Goal: Obtain resource: Download file/media

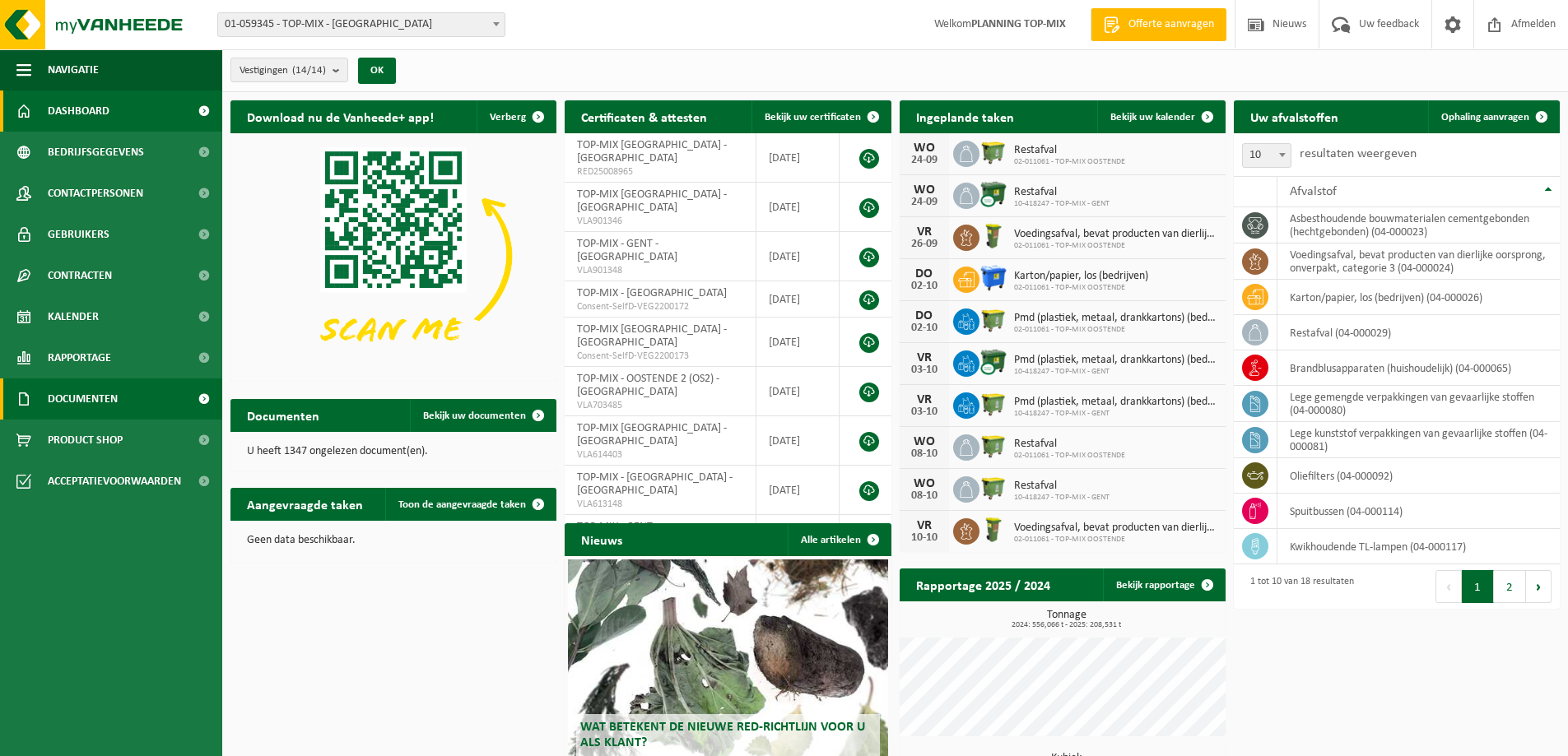
click at [115, 389] on span "Documenten" at bounding box center [82, 399] width 70 height 41
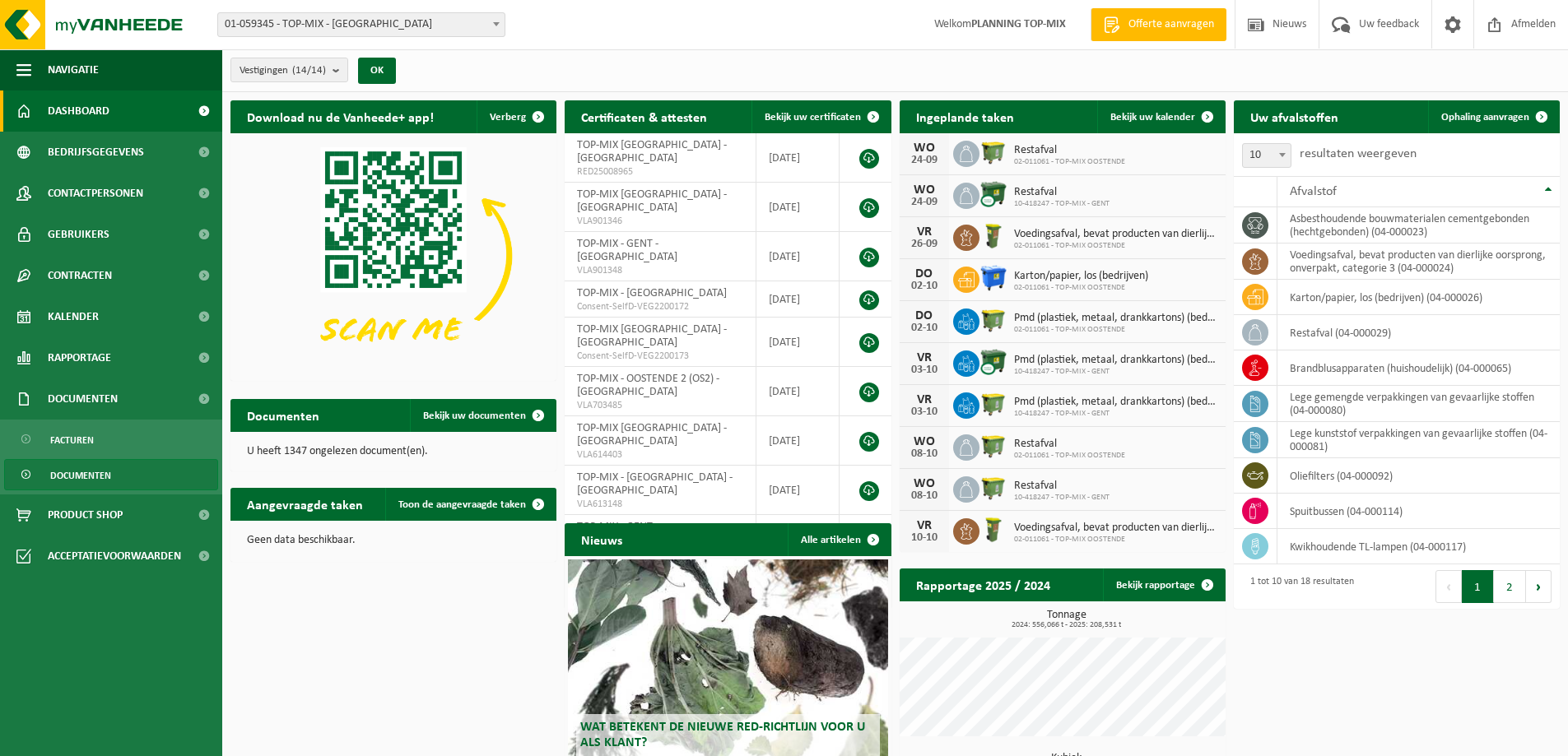
click at [84, 478] on span "Documenten" at bounding box center [80, 475] width 61 height 31
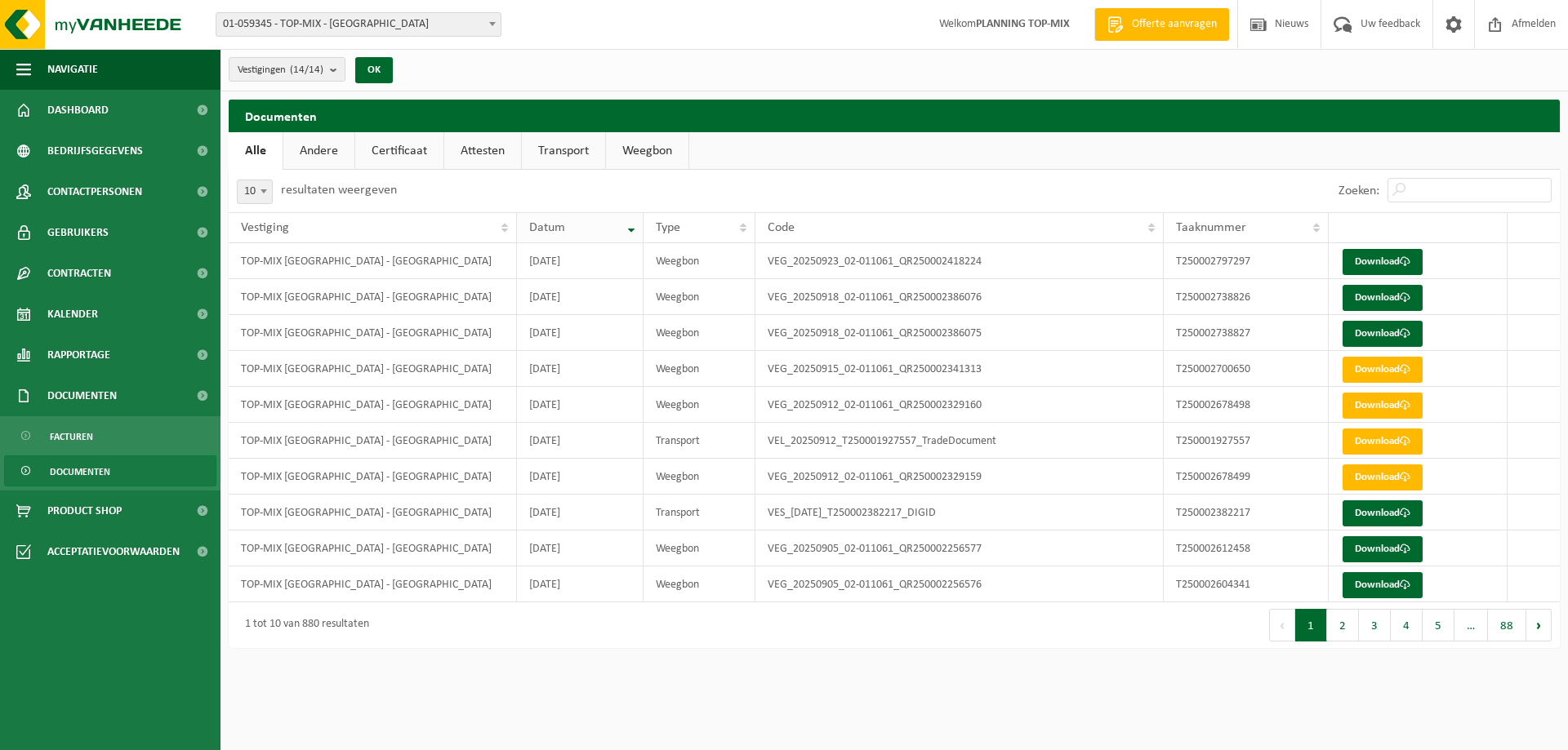
click at [631, 225] on th "Datum" at bounding box center [580, 227] width 126 height 31
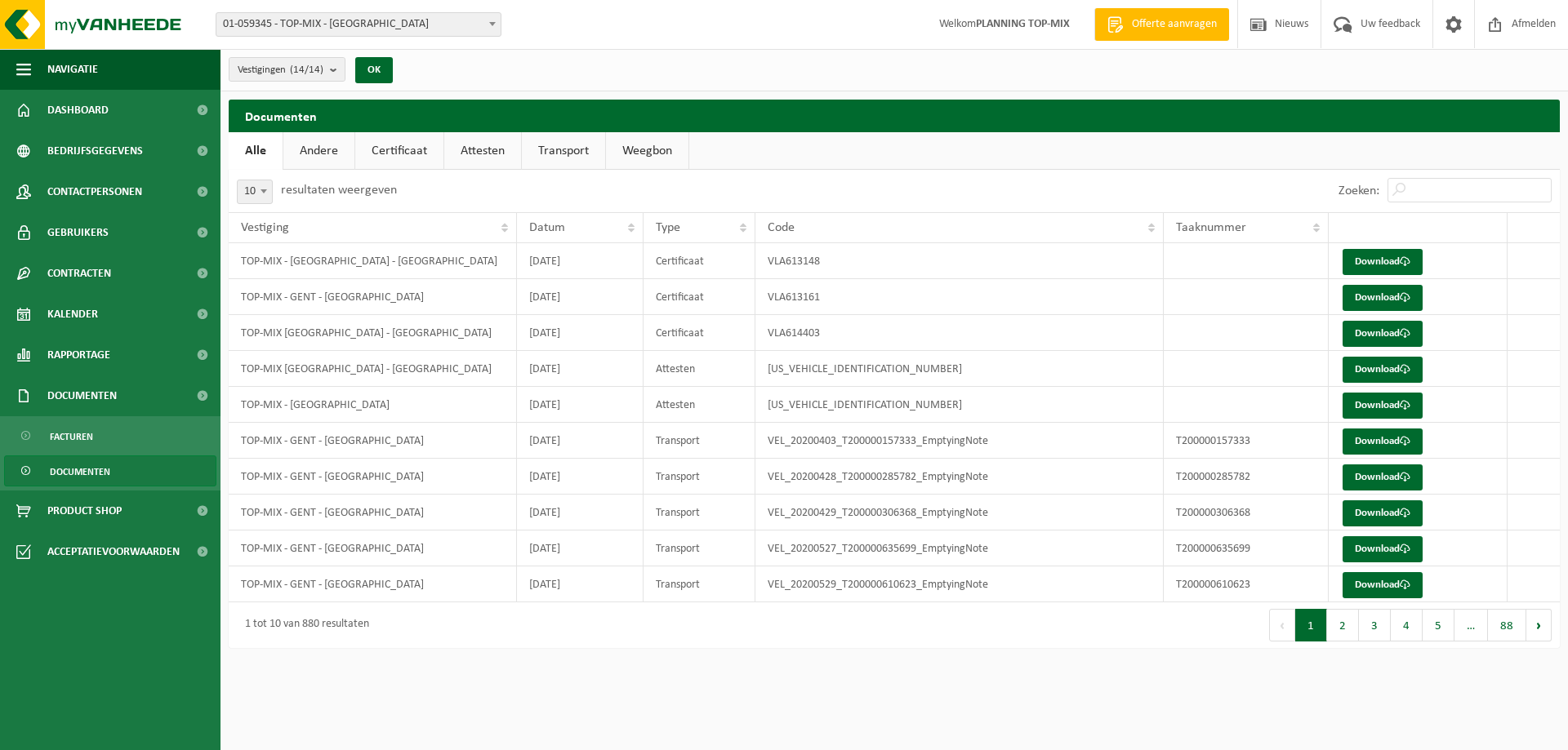
click at [94, 472] on span "Documenten" at bounding box center [80, 471] width 60 height 31
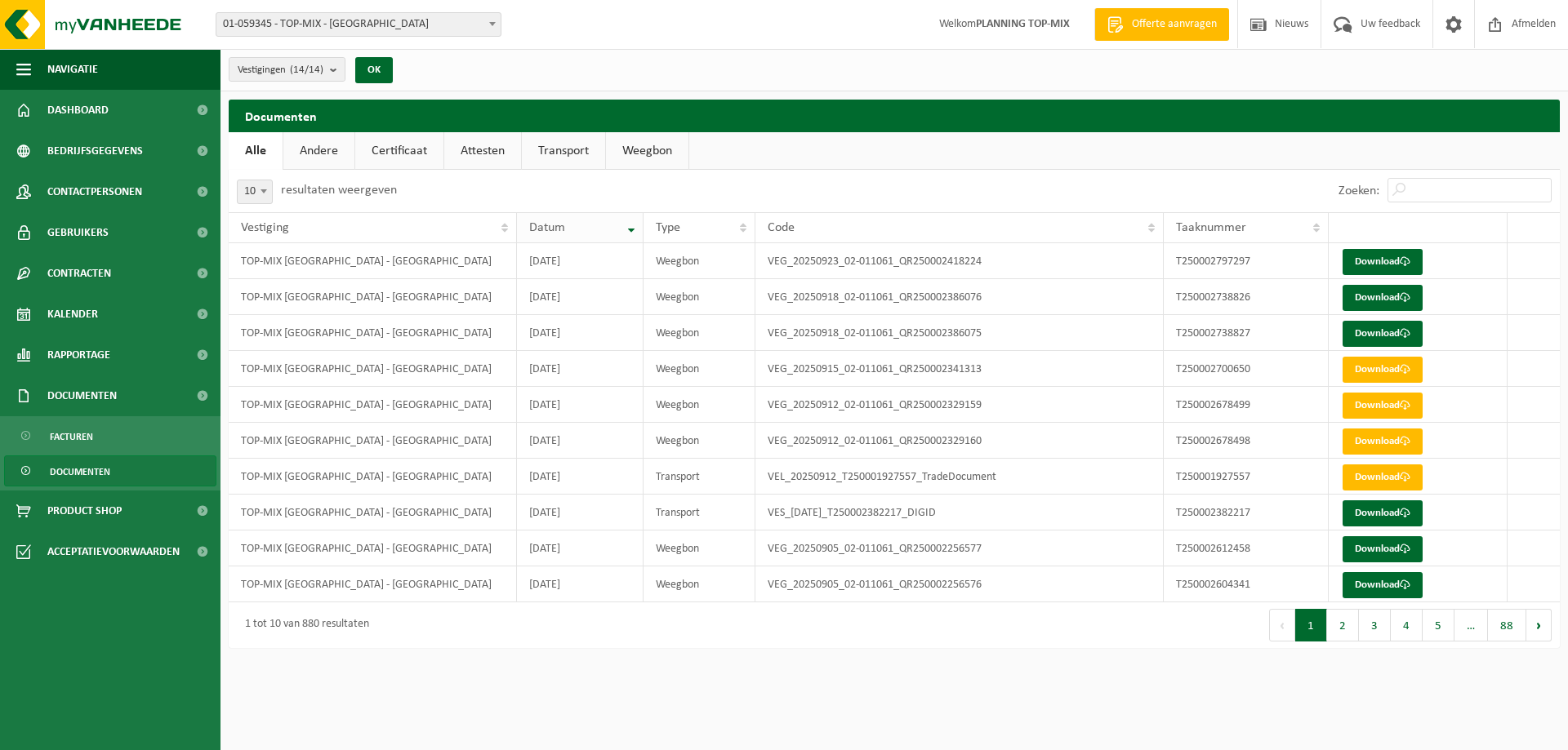
click at [634, 228] on th "Datum" at bounding box center [580, 227] width 126 height 31
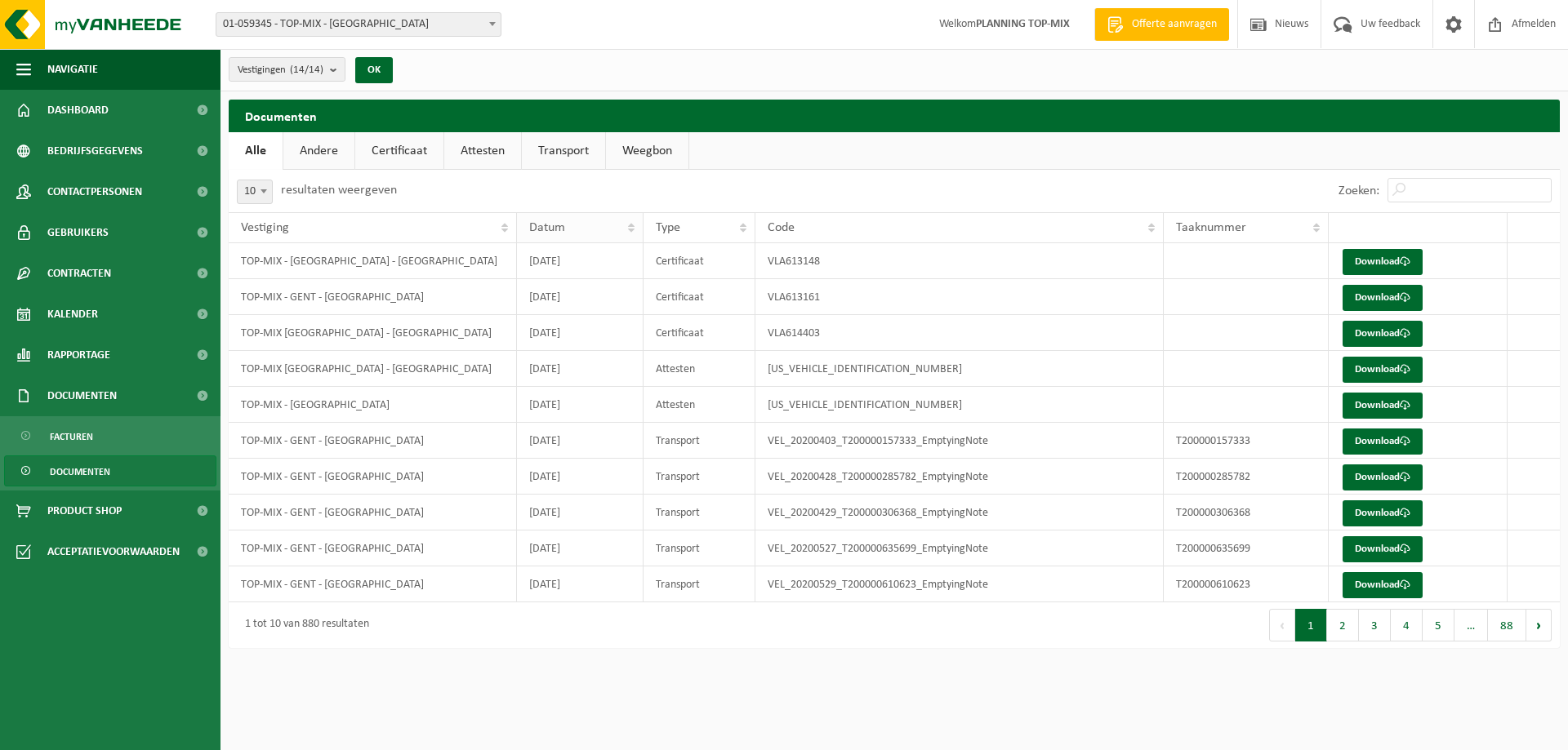
click at [540, 229] on span "Datum" at bounding box center [547, 227] width 36 height 13
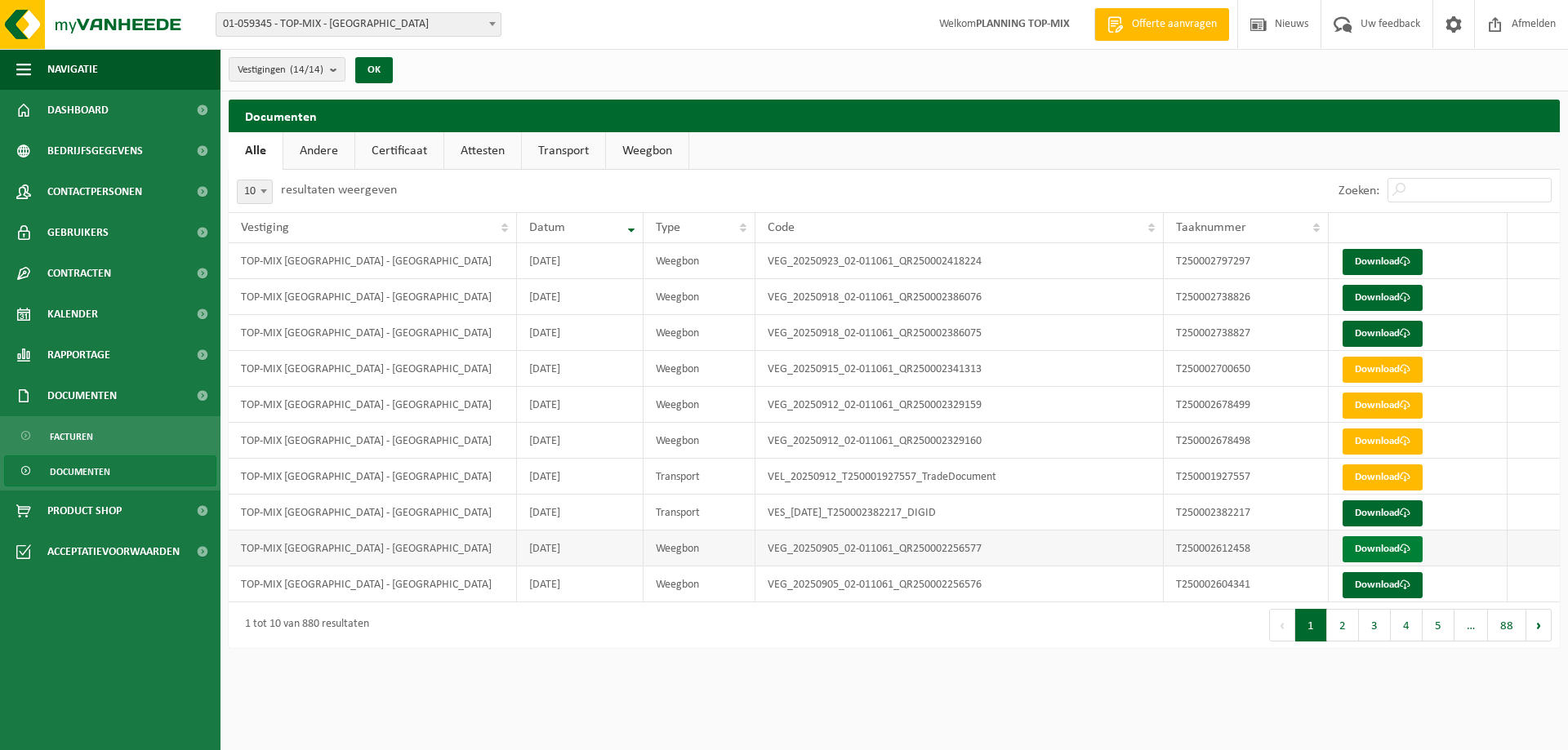
click at [1383, 545] on link "Download" at bounding box center [1383, 549] width 80 height 26
click at [1377, 583] on link "Download" at bounding box center [1383, 586] width 80 height 26
click at [1351, 625] on button "2" at bounding box center [1342, 625] width 31 height 32
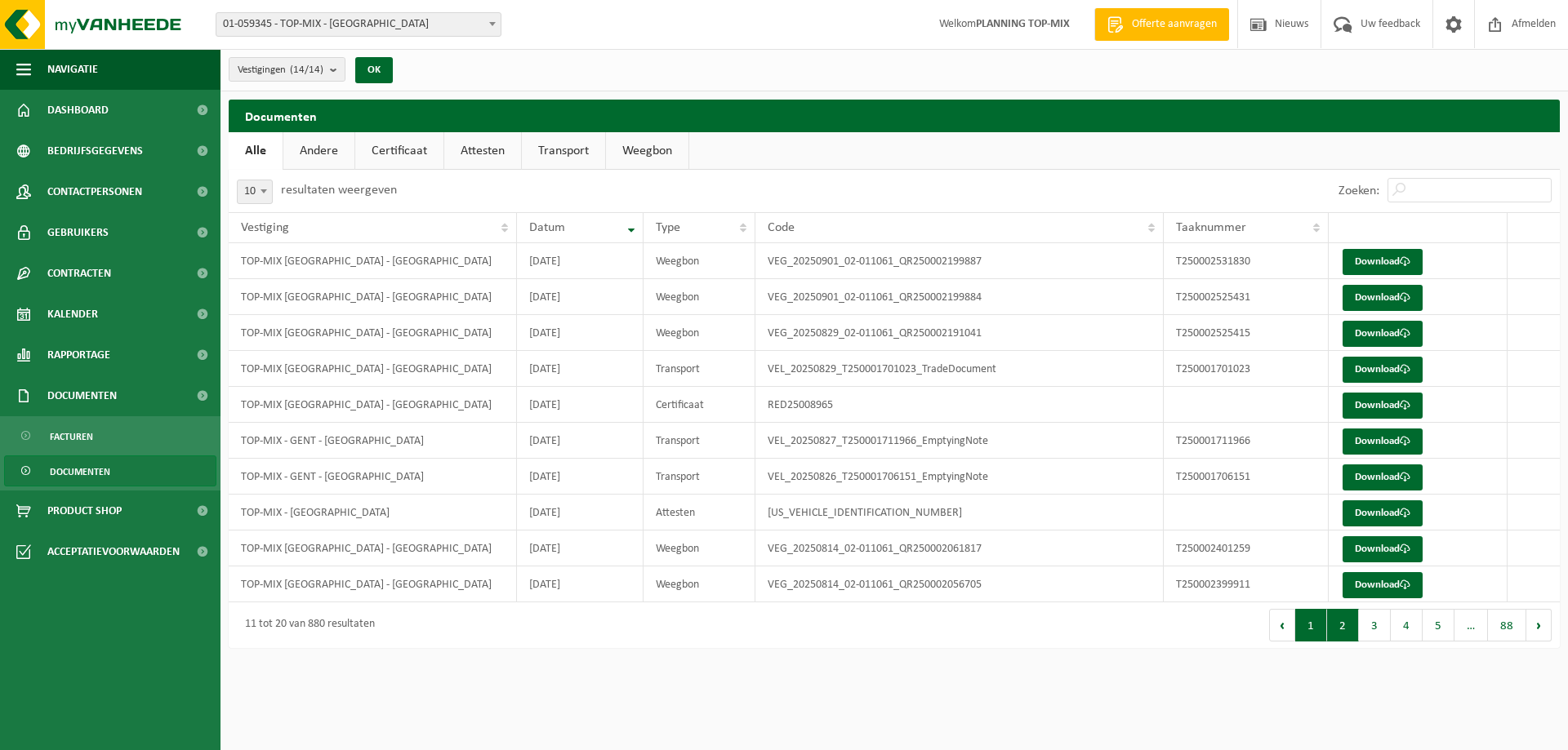
click at [1316, 633] on button "1" at bounding box center [1311, 625] width 31 height 32
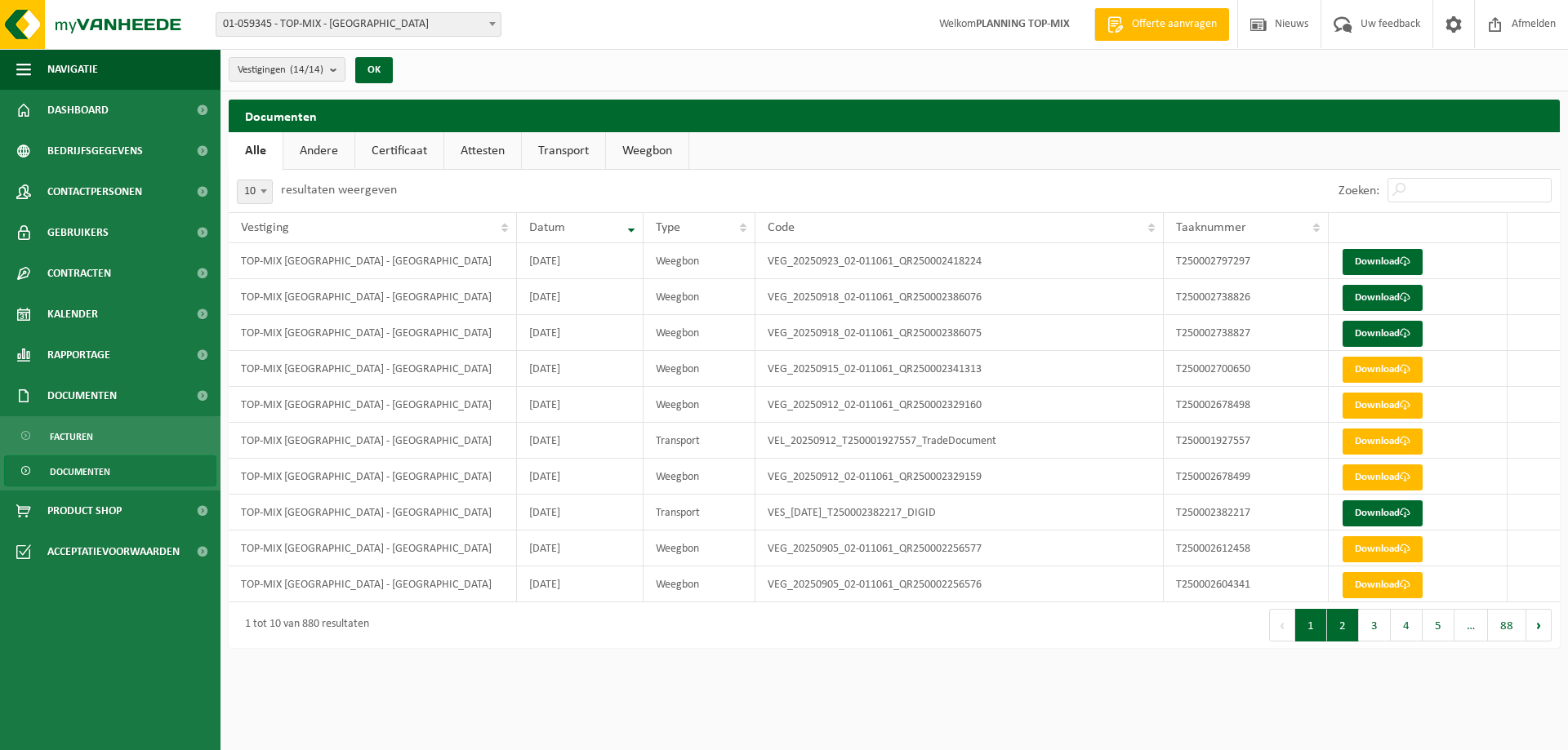
click at [1341, 628] on button "2" at bounding box center [1342, 625] width 31 height 32
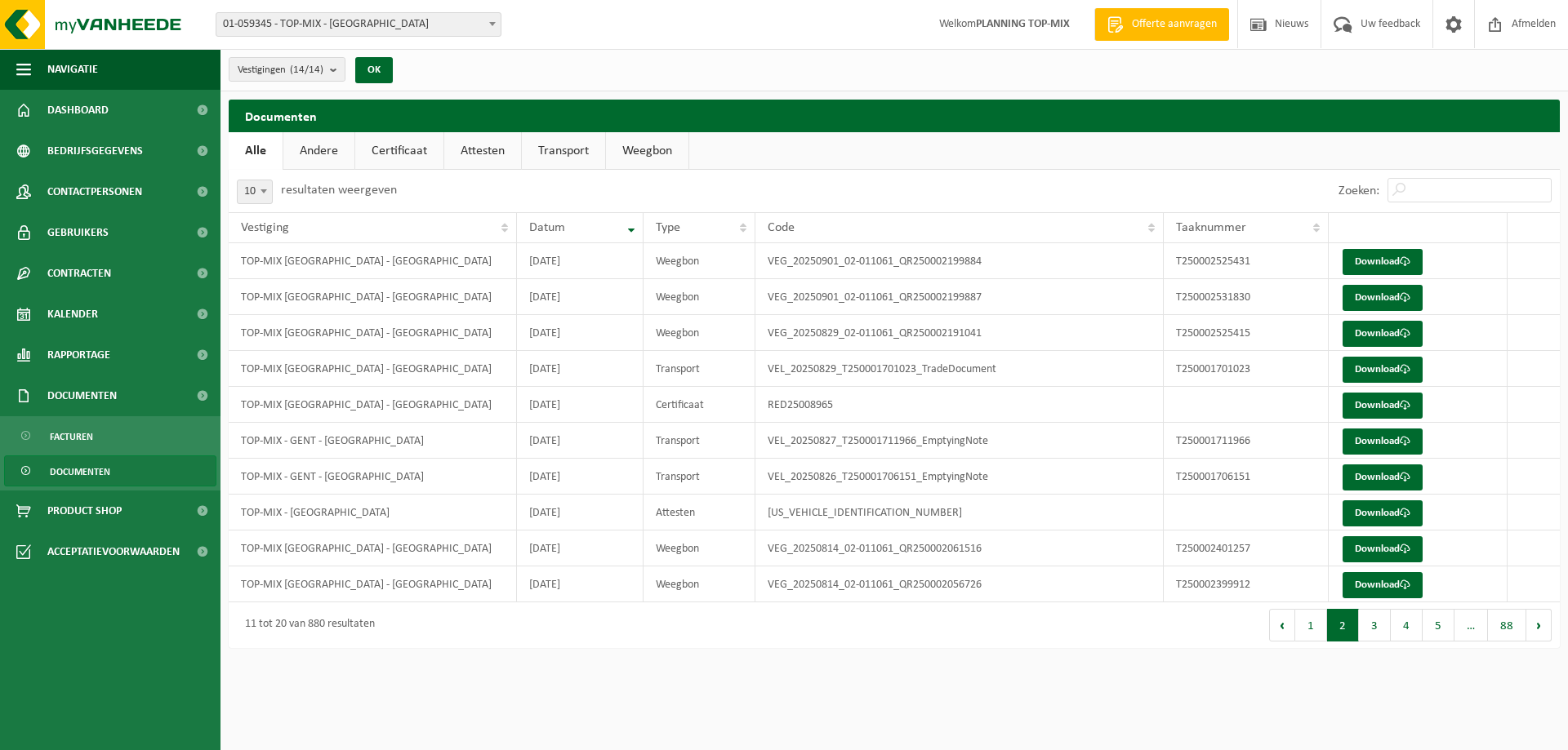
click at [1163, 658] on div "Navigatie Offerte aanvragen Nieuws Uw feedback Afmelden Dashboard Bedrijfsgegev…" at bounding box center [784, 332] width 1568 height 664
click at [1315, 624] on button "1" at bounding box center [1311, 625] width 31 height 32
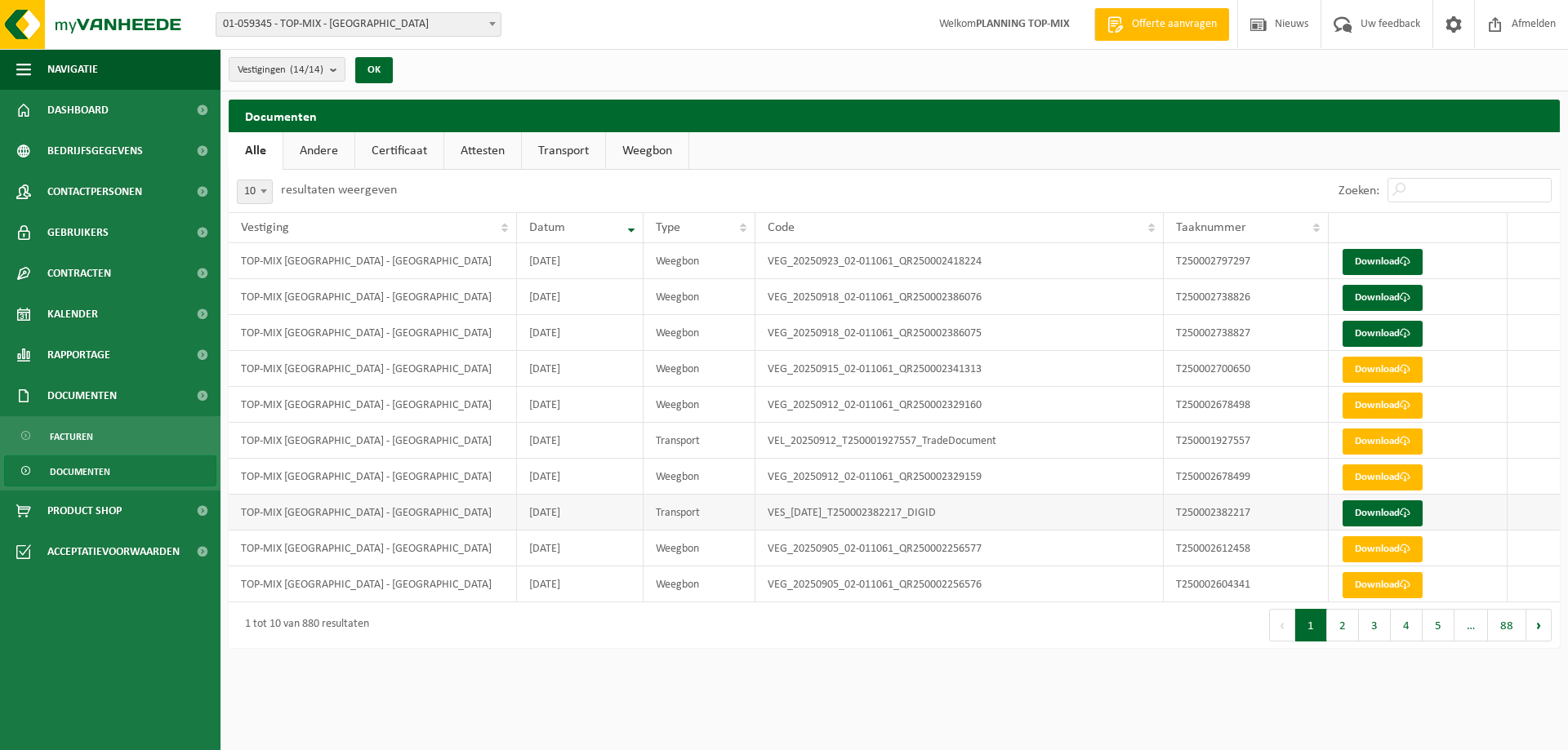
click at [572, 517] on td "2025-09-10" at bounding box center [580, 512] width 126 height 36
click at [1396, 514] on link "Download" at bounding box center [1383, 513] width 80 height 26
click at [105, 467] on span "Documenten" at bounding box center [80, 471] width 60 height 31
click at [1341, 616] on button "2" at bounding box center [1342, 625] width 31 height 32
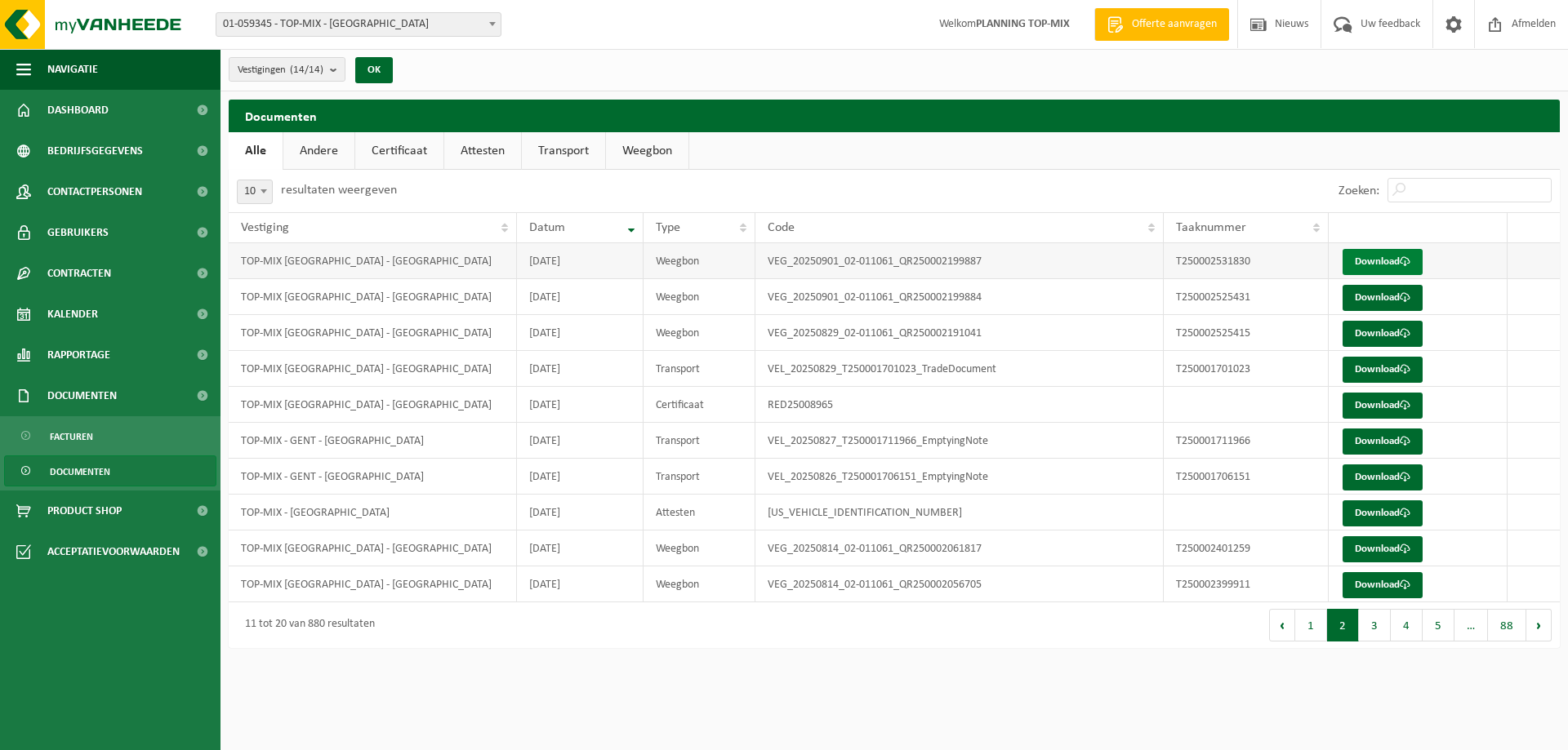
click at [1381, 262] on link "Download" at bounding box center [1383, 262] width 80 height 26
click at [1376, 299] on link "Download" at bounding box center [1383, 298] width 80 height 26
click at [1381, 298] on link "Download" at bounding box center [1383, 298] width 80 height 26
click at [1315, 622] on button "1" at bounding box center [1311, 625] width 31 height 32
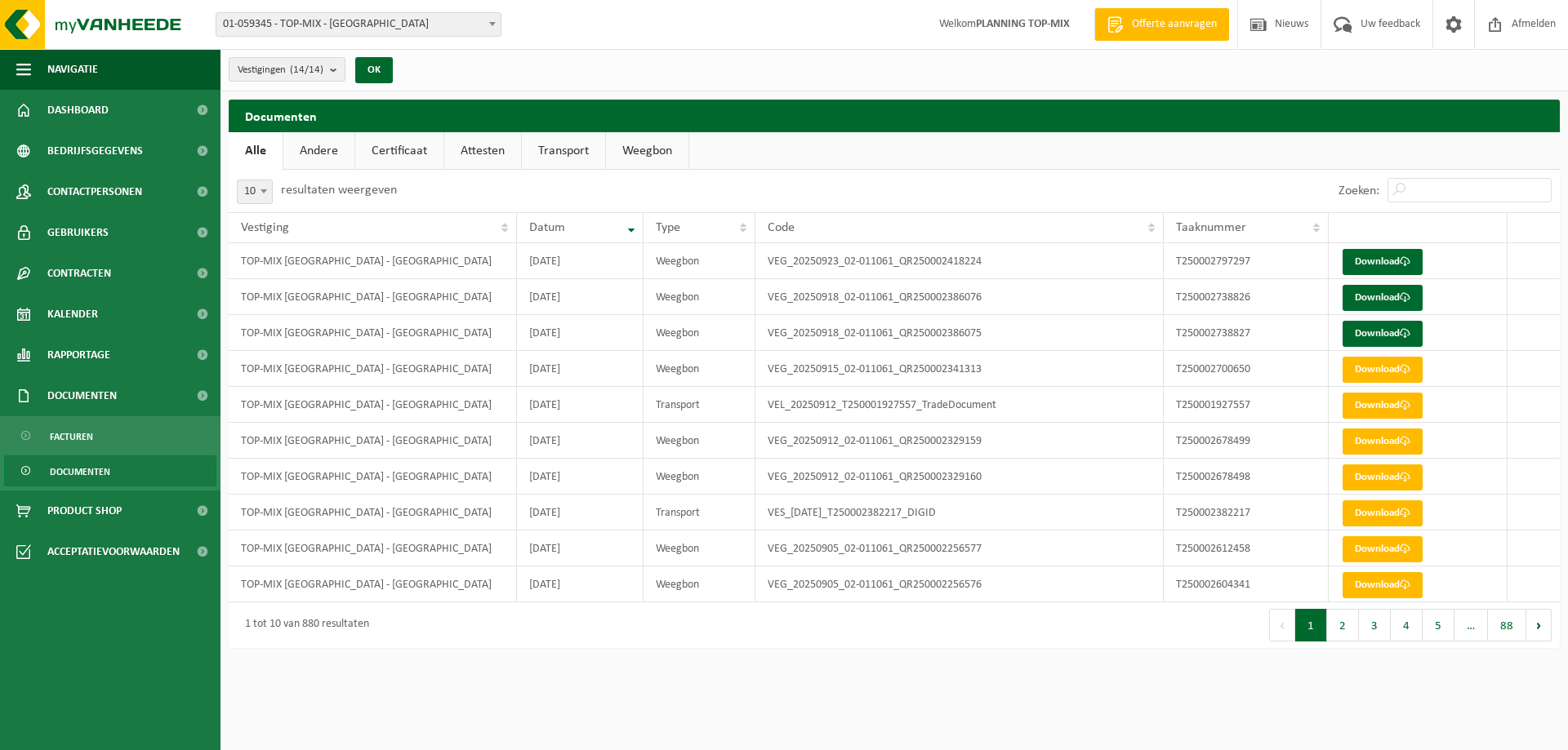
click at [1277, 622] on button "Vorige" at bounding box center [1282, 625] width 26 height 32
click at [1290, 625] on button "Vorige" at bounding box center [1282, 625] width 26 height 32
click at [1374, 635] on button "3" at bounding box center [1375, 625] width 31 height 32
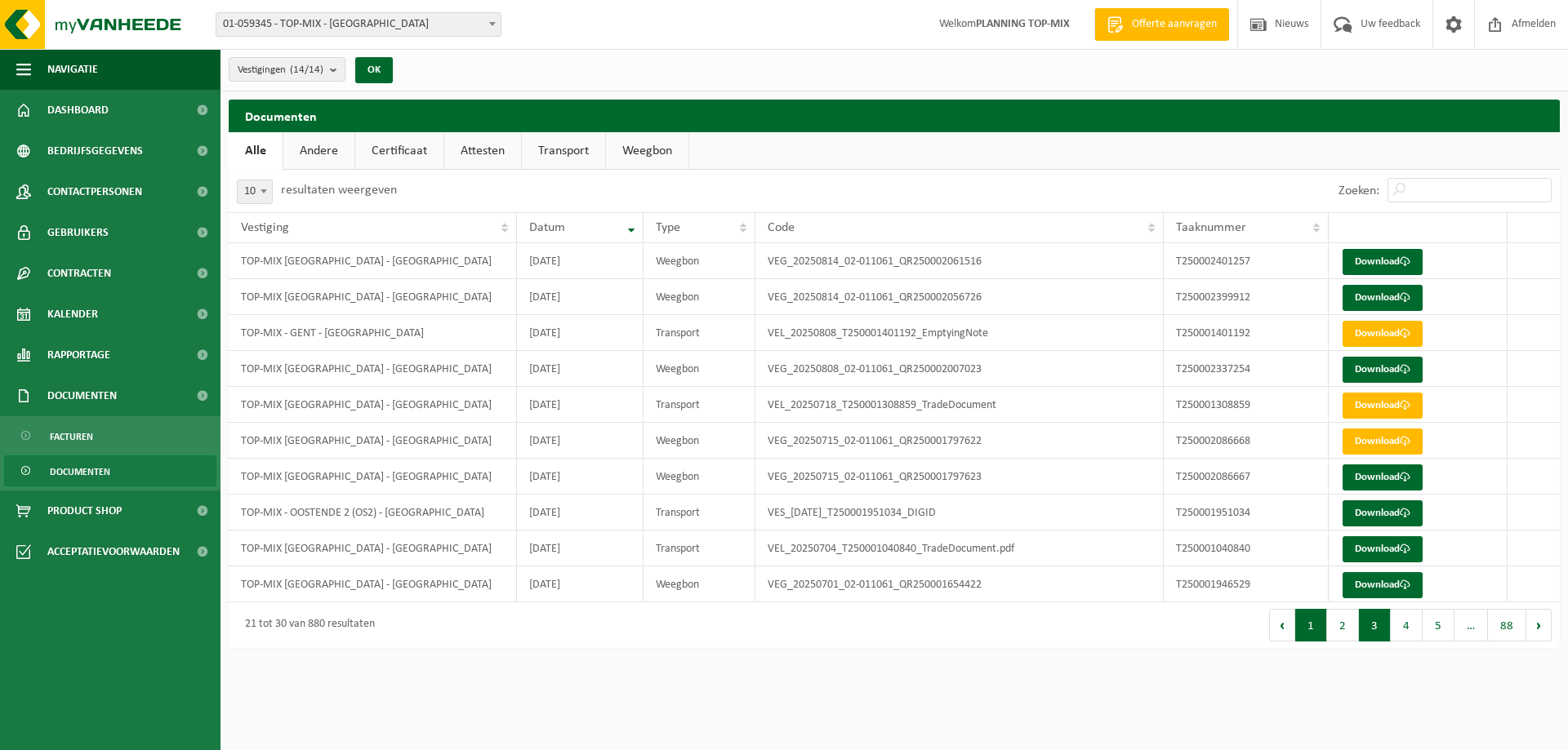
click at [1317, 628] on button "1" at bounding box center [1311, 625] width 31 height 32
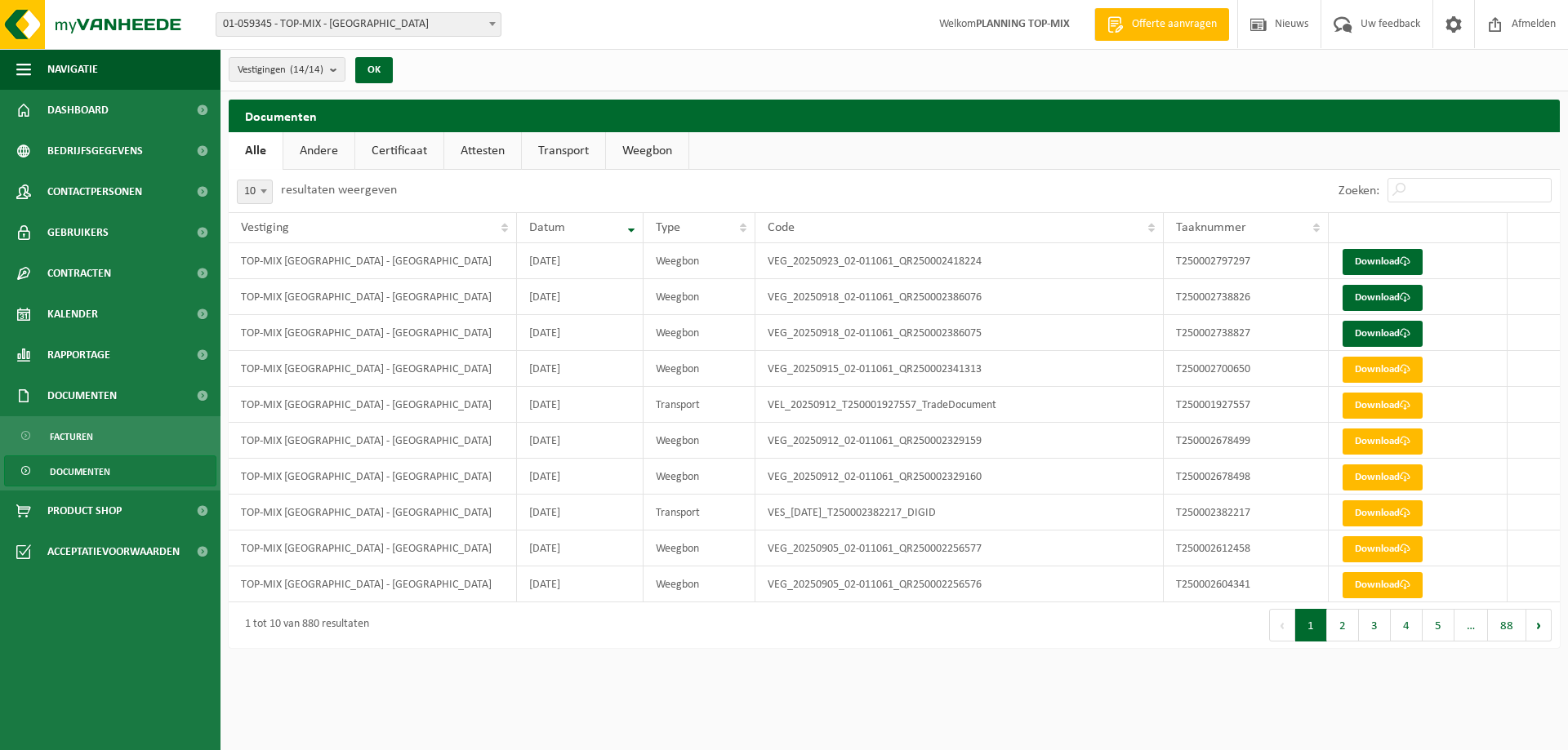
click at [566, 148] on link "Transport" at bounding box center [563, 150] width 83 height 38
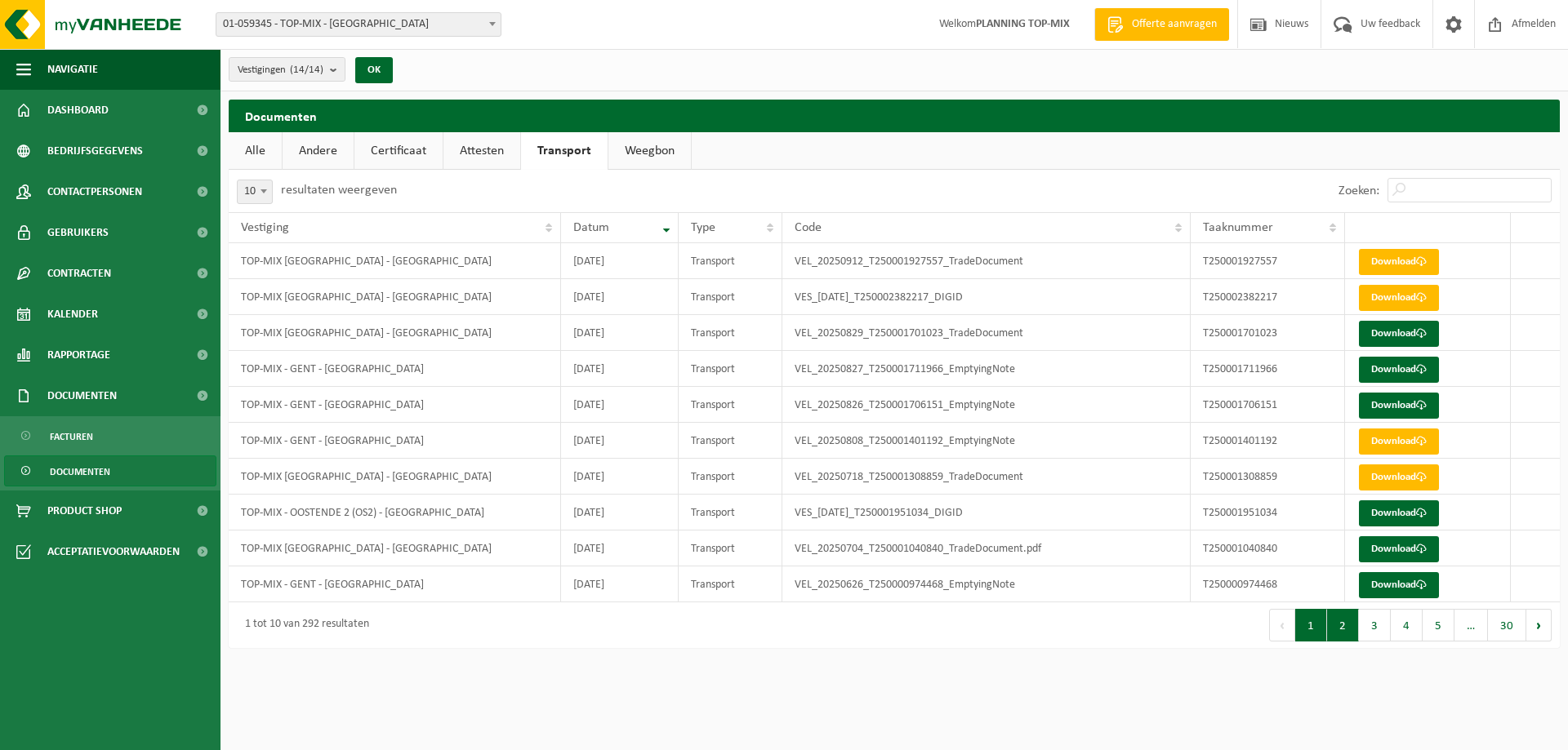
click at [1337, 628] on button "2" at bounding box center [1342, 625] width 31 height 32
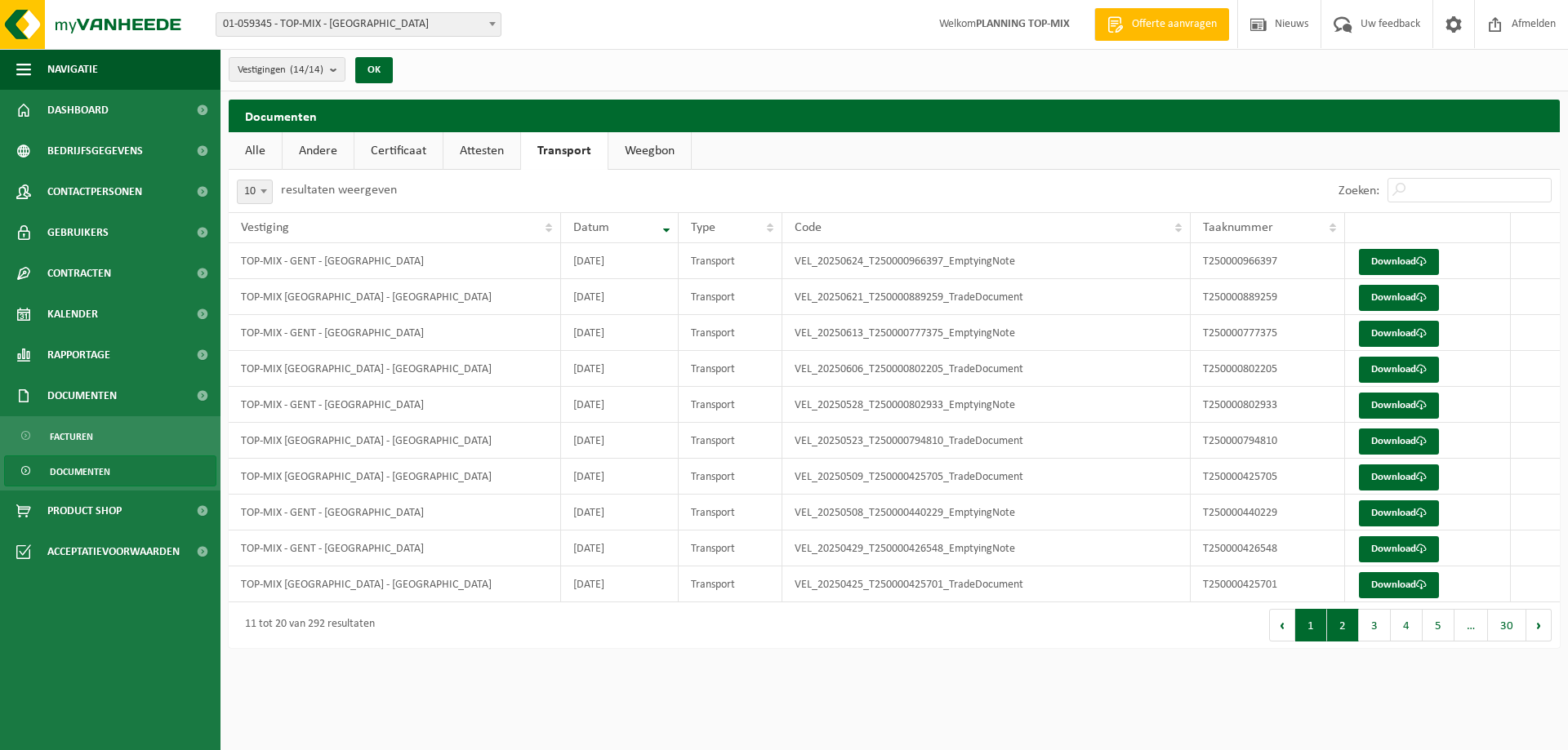
click at [1314, 625] on button "1" at bounding box center [1311, 625] width 31 height 32
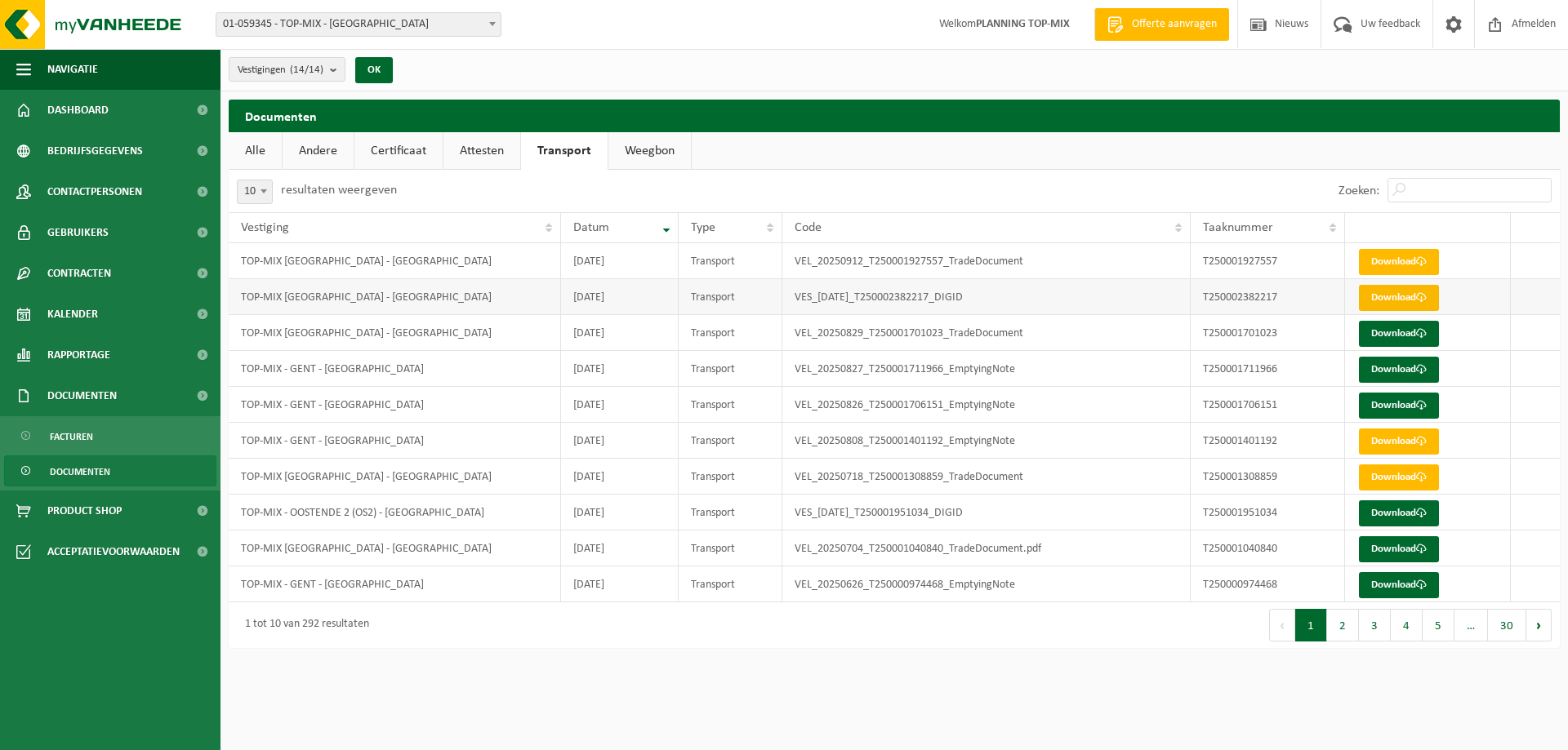
click at [1406, 298] on link "Download" at bounding box center [1399, 298] width 80 height 26
click at [1393, 264] on link "Download" at bounding box center [1399, 262] width 80 height 26
click at [88, 468] on span "Documenten" at bounding box center [80, 471] width 60 height 31
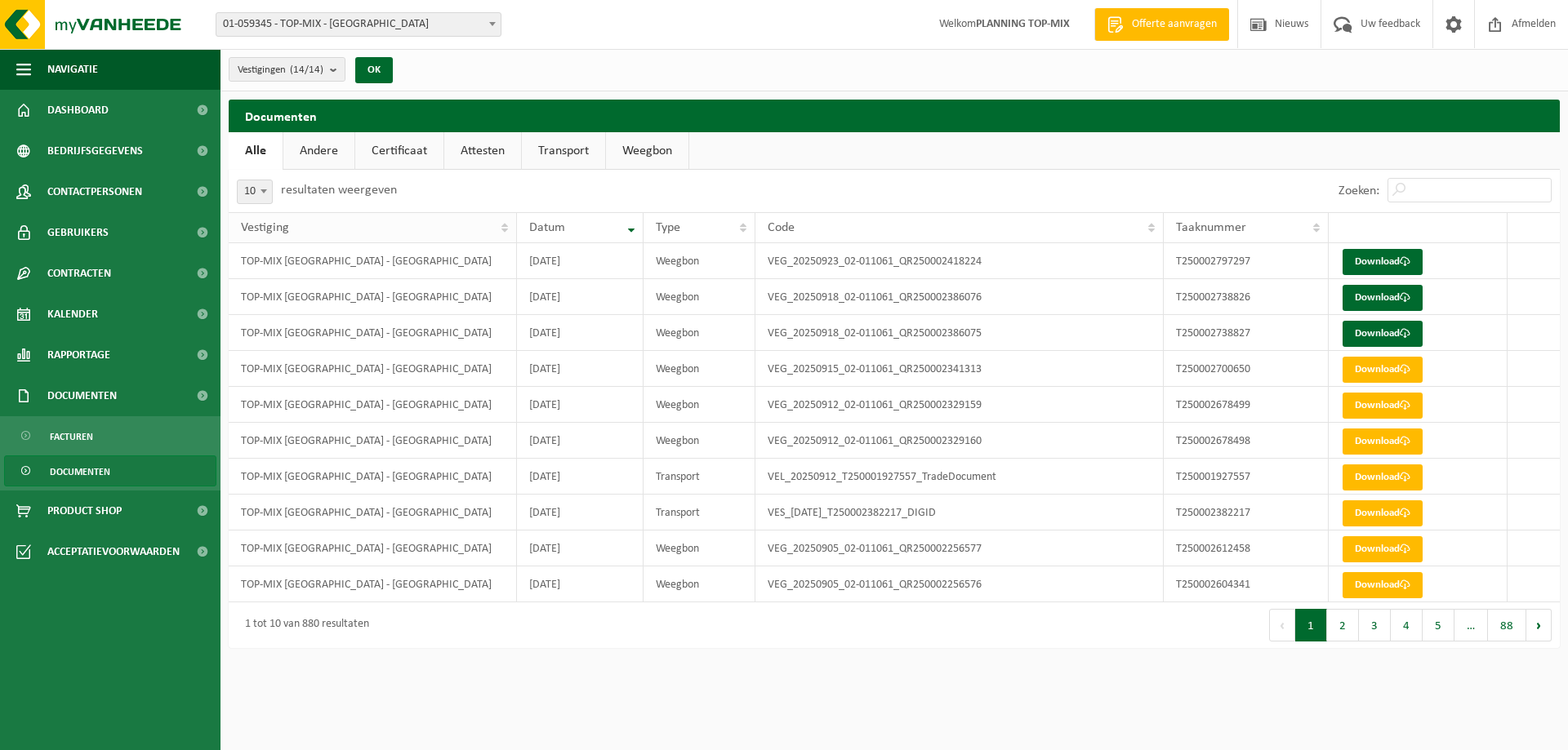
click at [496, 221] on div "Vestiging" at bounding box center [367, 227] width 254 height 13
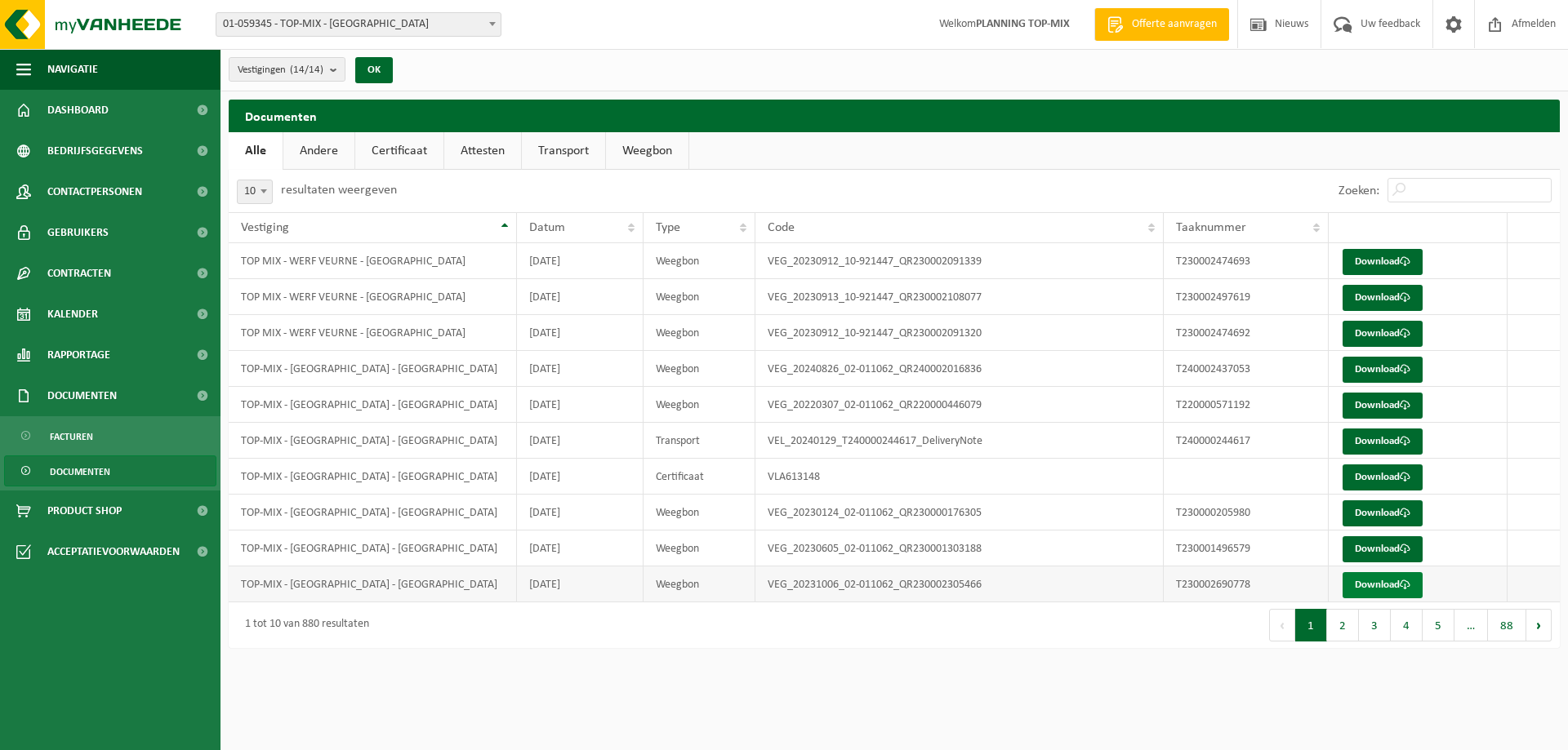
click at [1383, 585] on link "Download" at bounding box center [1383, 586] width 80 height 26
click at [1152, 226] on th "Code" at bounding box center [960, 227] width 409 height 31
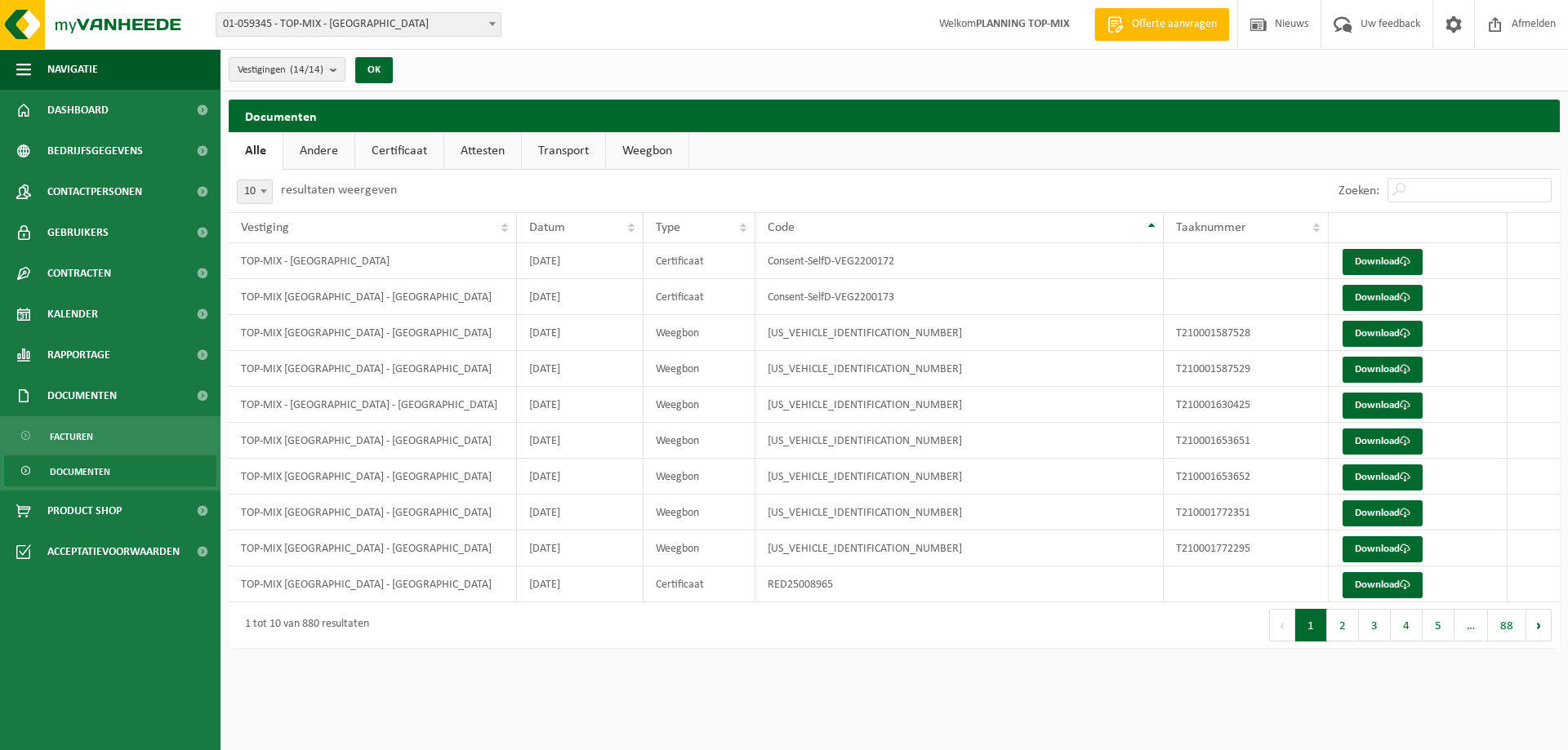
click at [1152, 226] on th "Code" at bounding box center [960, 227] width 409 height 31
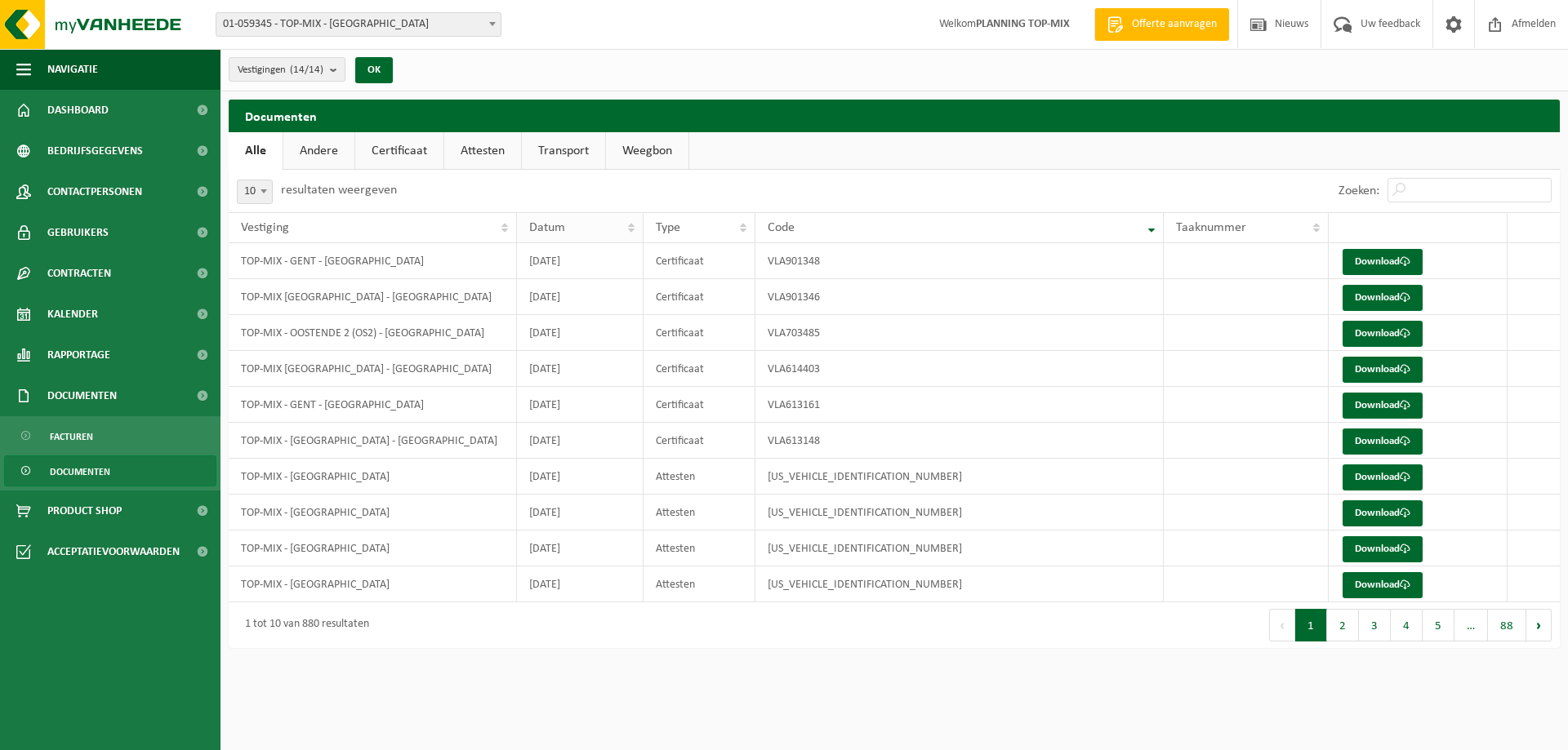
click at [594, 227] on div "Datum" at bounding box center [575, 227] width 93 height 13
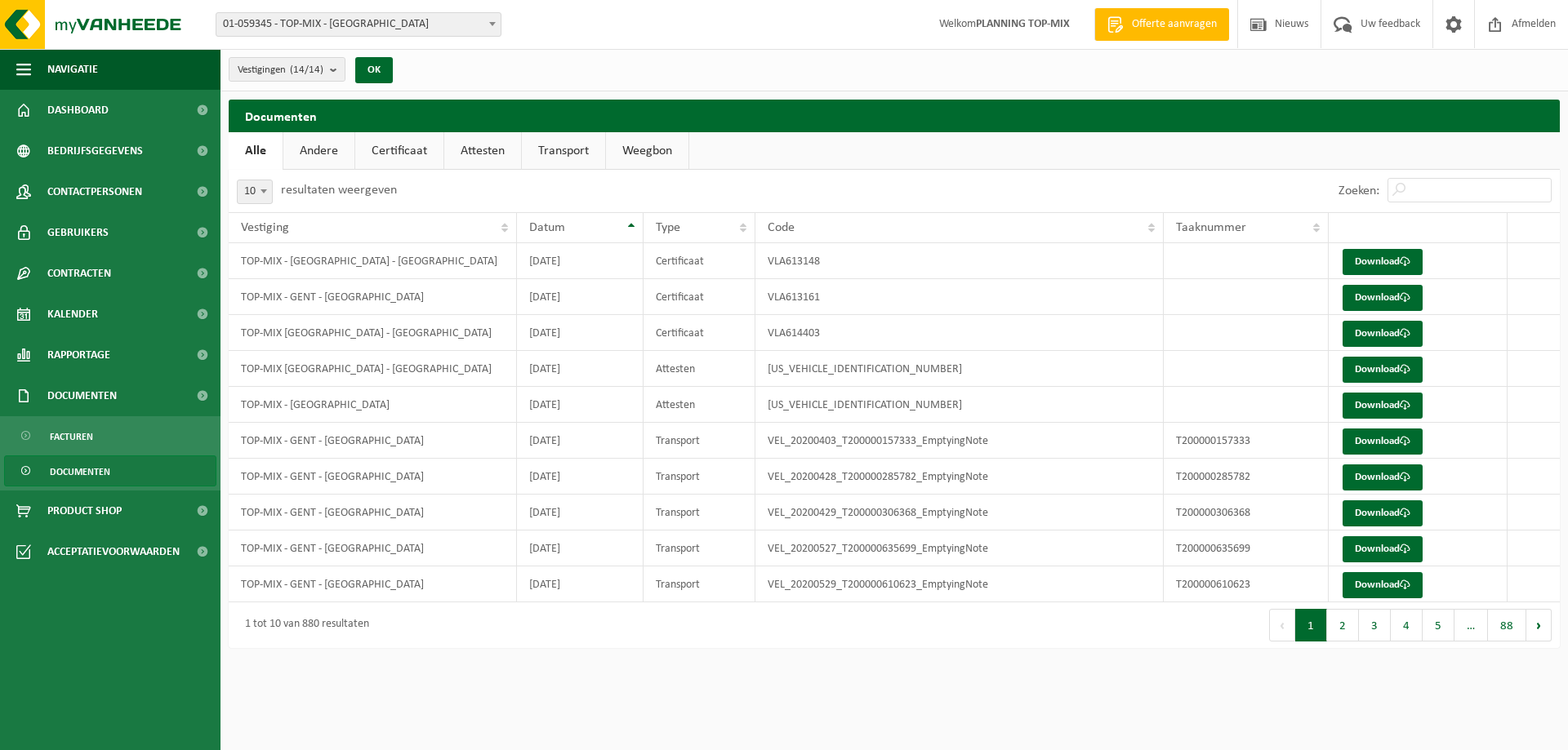
click at [594, 227] on div "Datum" at bounding box center [575, 227] width 93 height 13
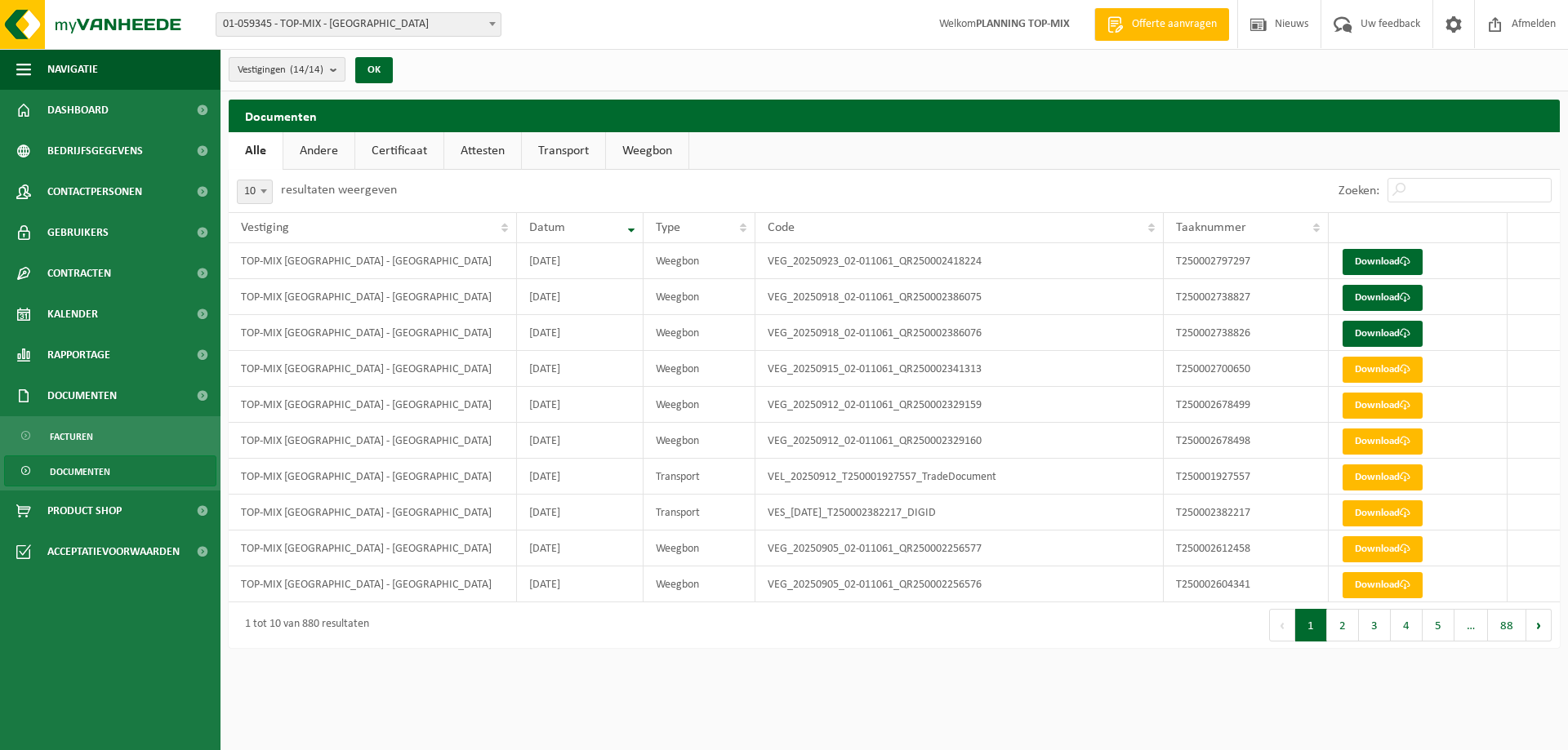
click at [339, 66] on b "submit" at bounding box center [337, 69] width 15 height 23
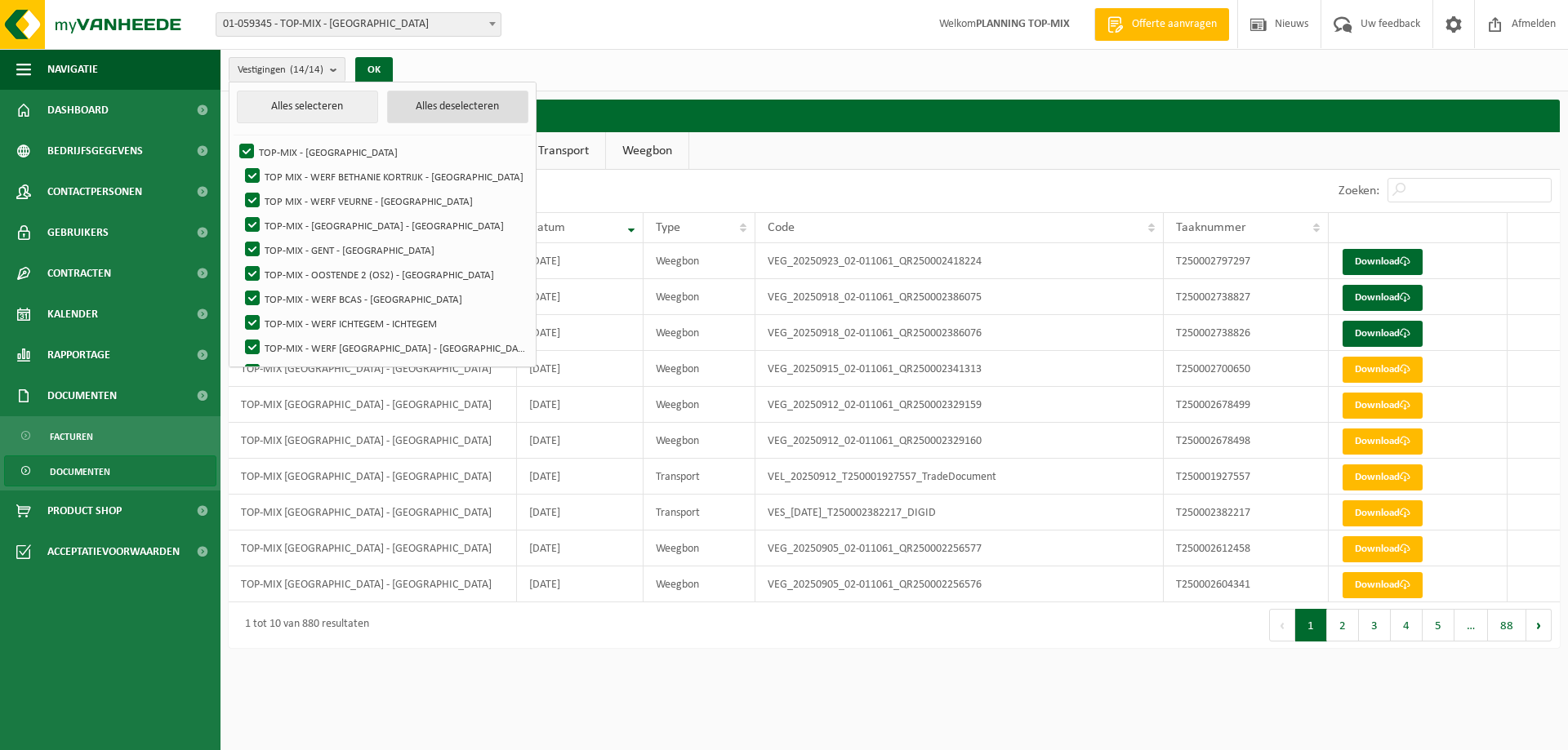
click at [416, 111] on button "Alles deselecteren" at bounding box center [458, 107] width 142 height 32
checkbox input "false"
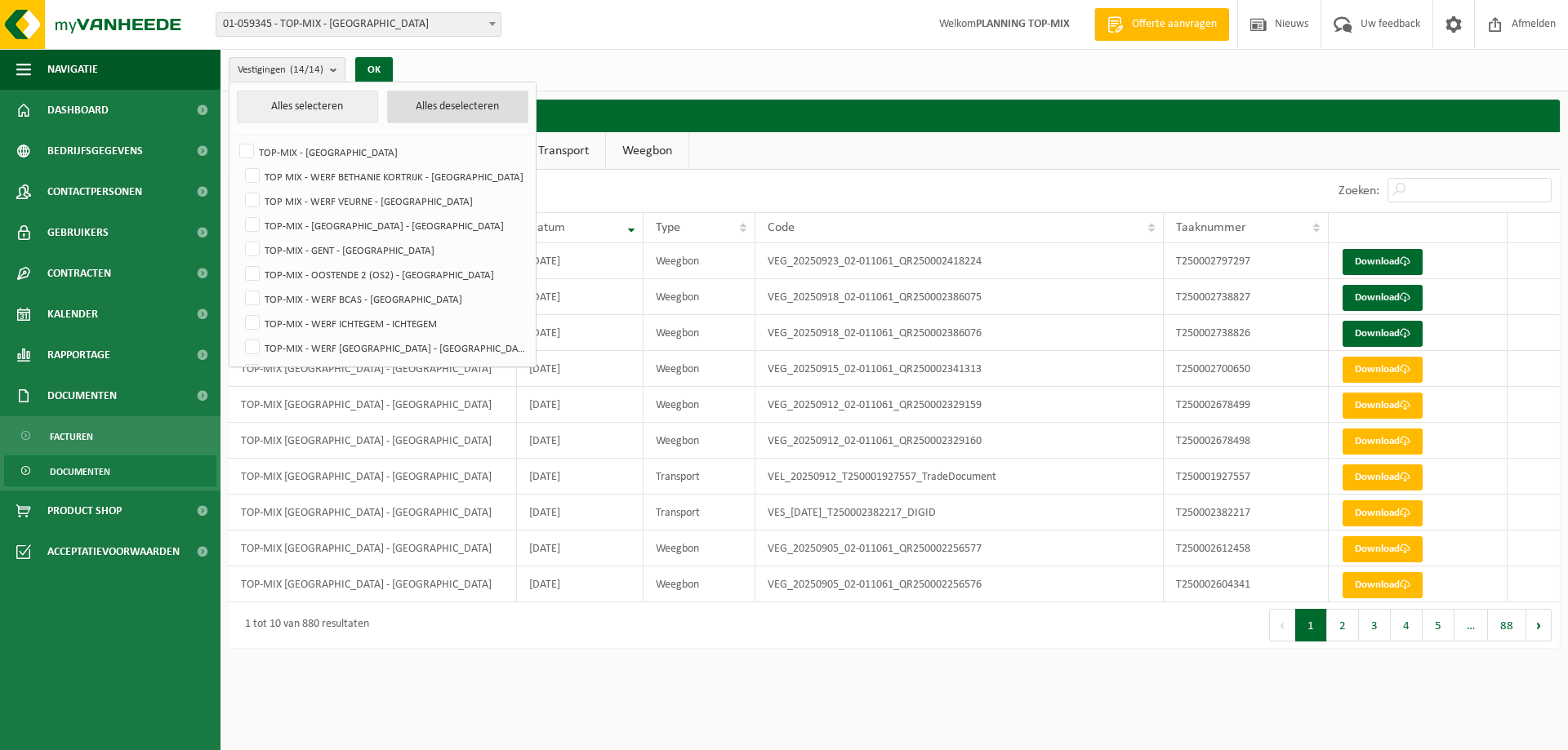
checkbox input "false"
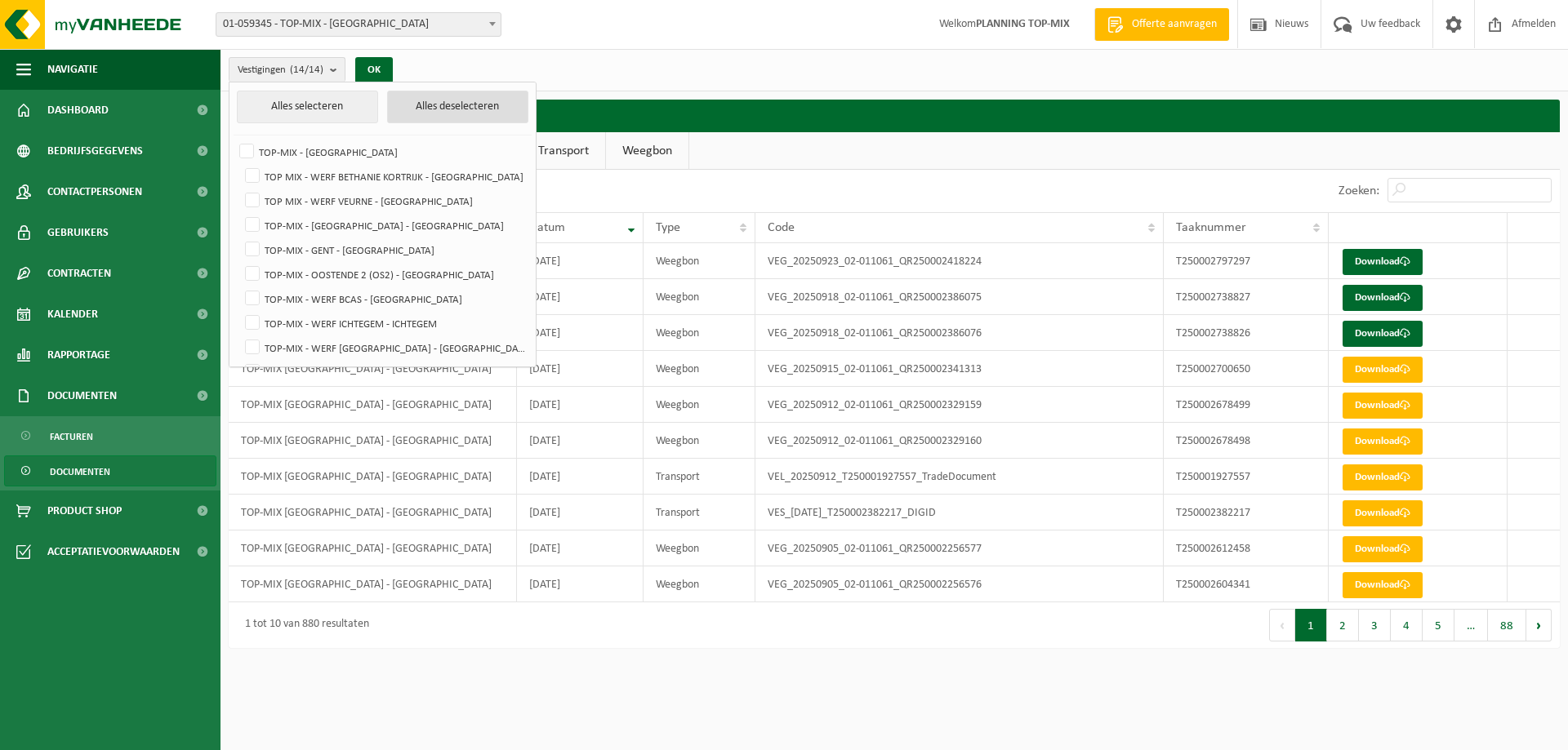
checkbox input "false"
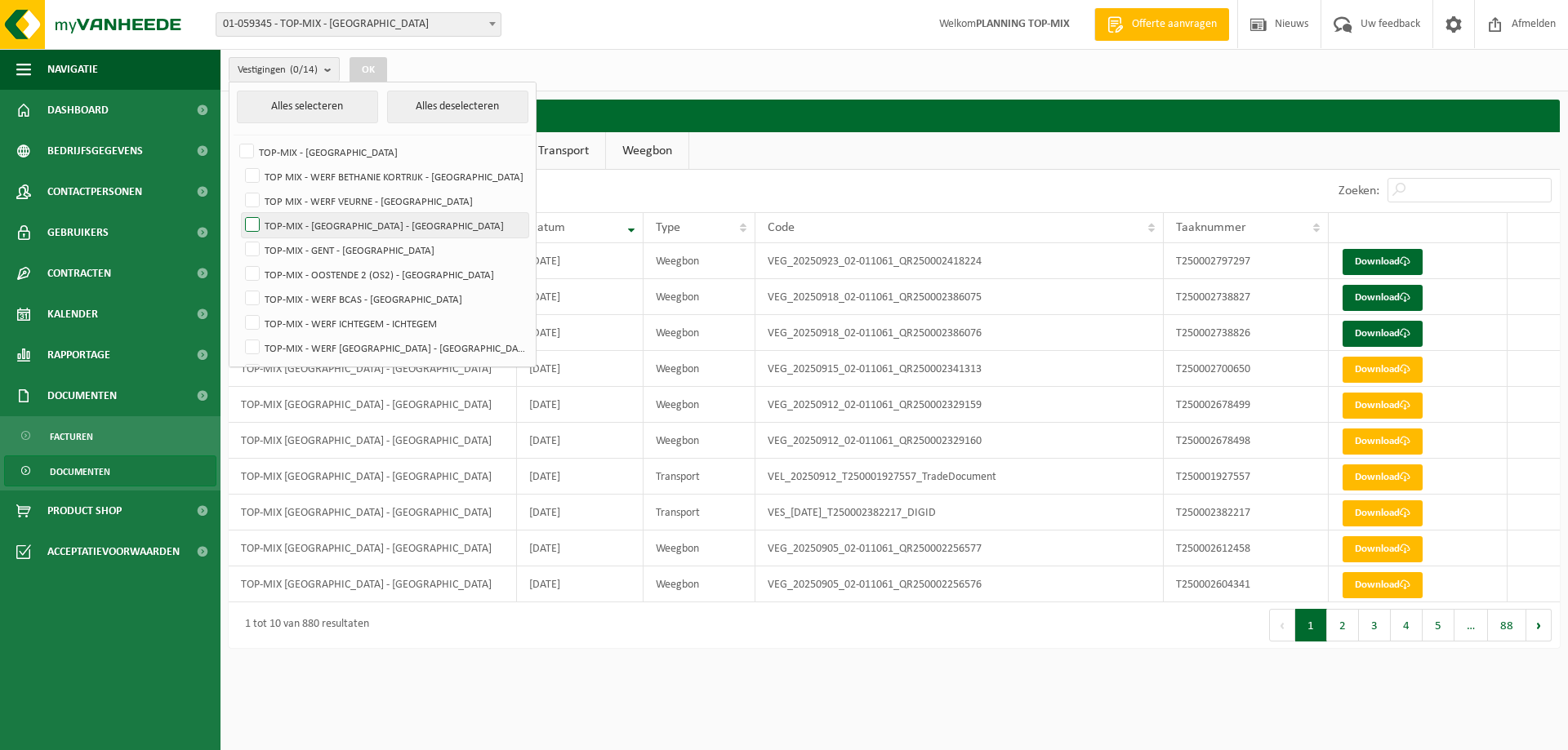
click at [247, 219] on label "TOP-MIX - [GEOGRAPHIC_DATA] - [GEOGRAPHIC_DATA]" at bounding box center [385, 226] width 287 height 24
click at [240, 213] on input "TOP-MIX - [GEOGRAPHIC_DATA] - [GEOGRAPHIC_DATA]" at bounding box center [239, 212] width 1 height 1
checkbox input "true"
click at [367, 71] on button "OK" at bounding box center [368, 70] width 38 height 26
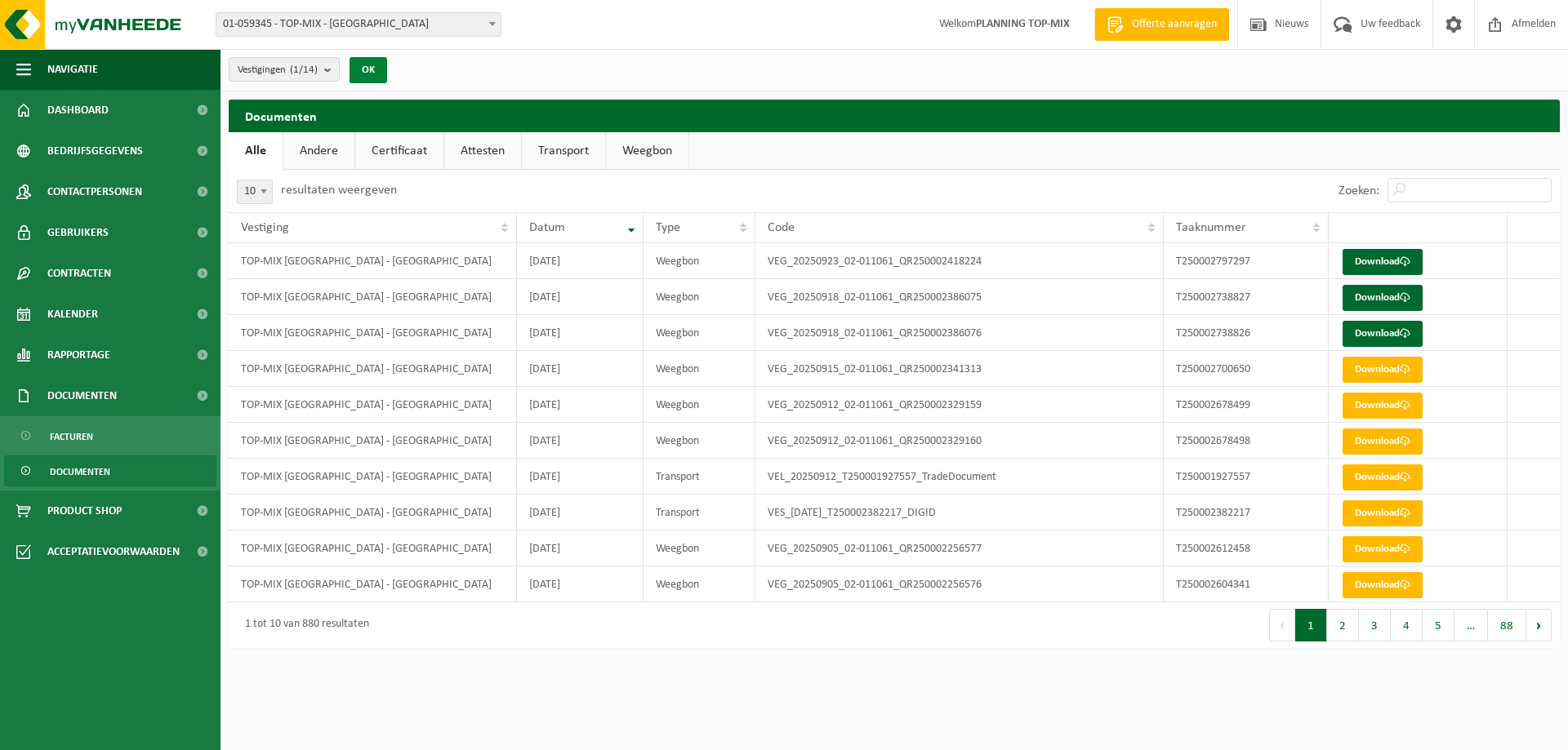
click at [376, 73] on button "OK" at bounding box center [368, 70] width 38 height 26
click at [493, 18] on span at bounding box center [492, 24] width 17 height 21
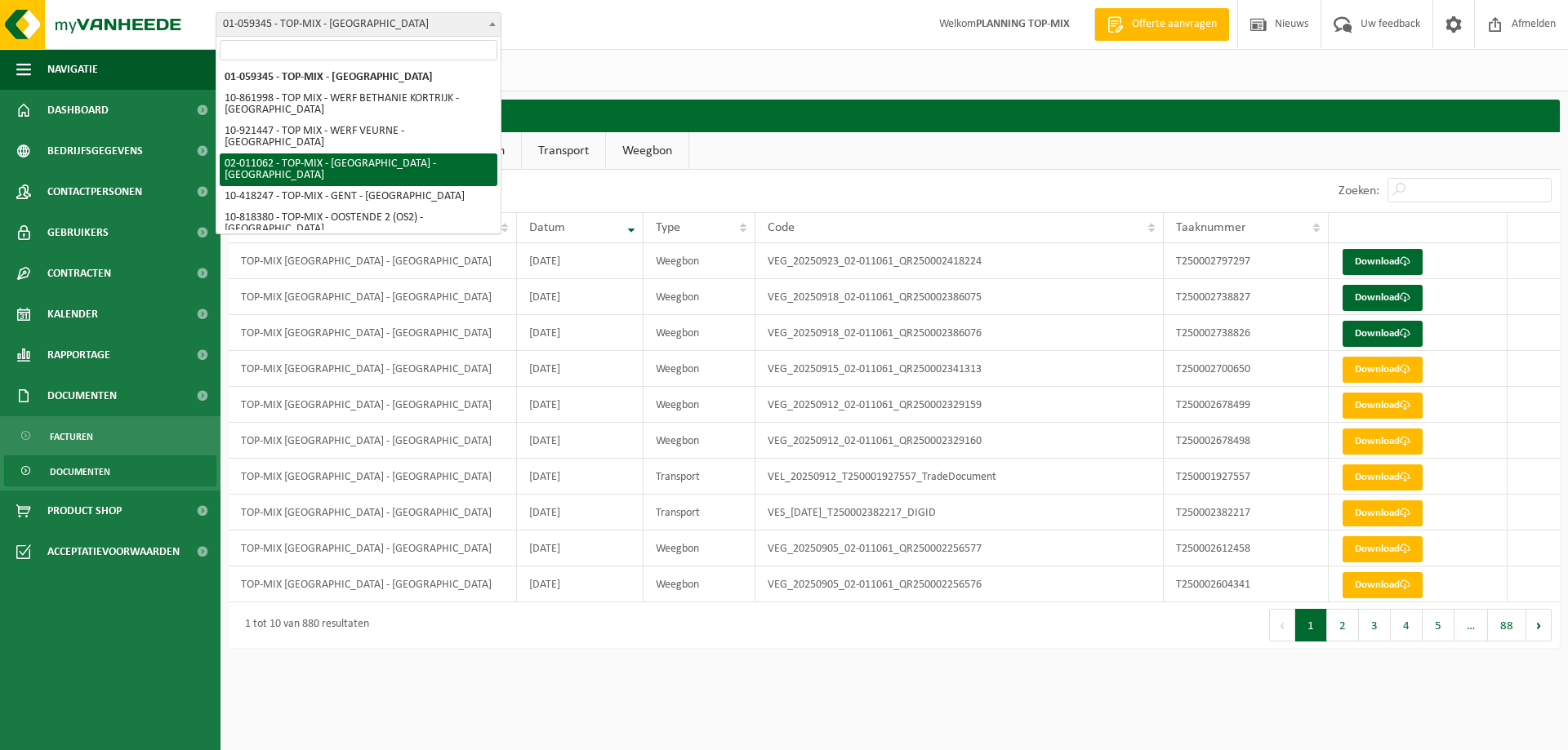
select select "2081"
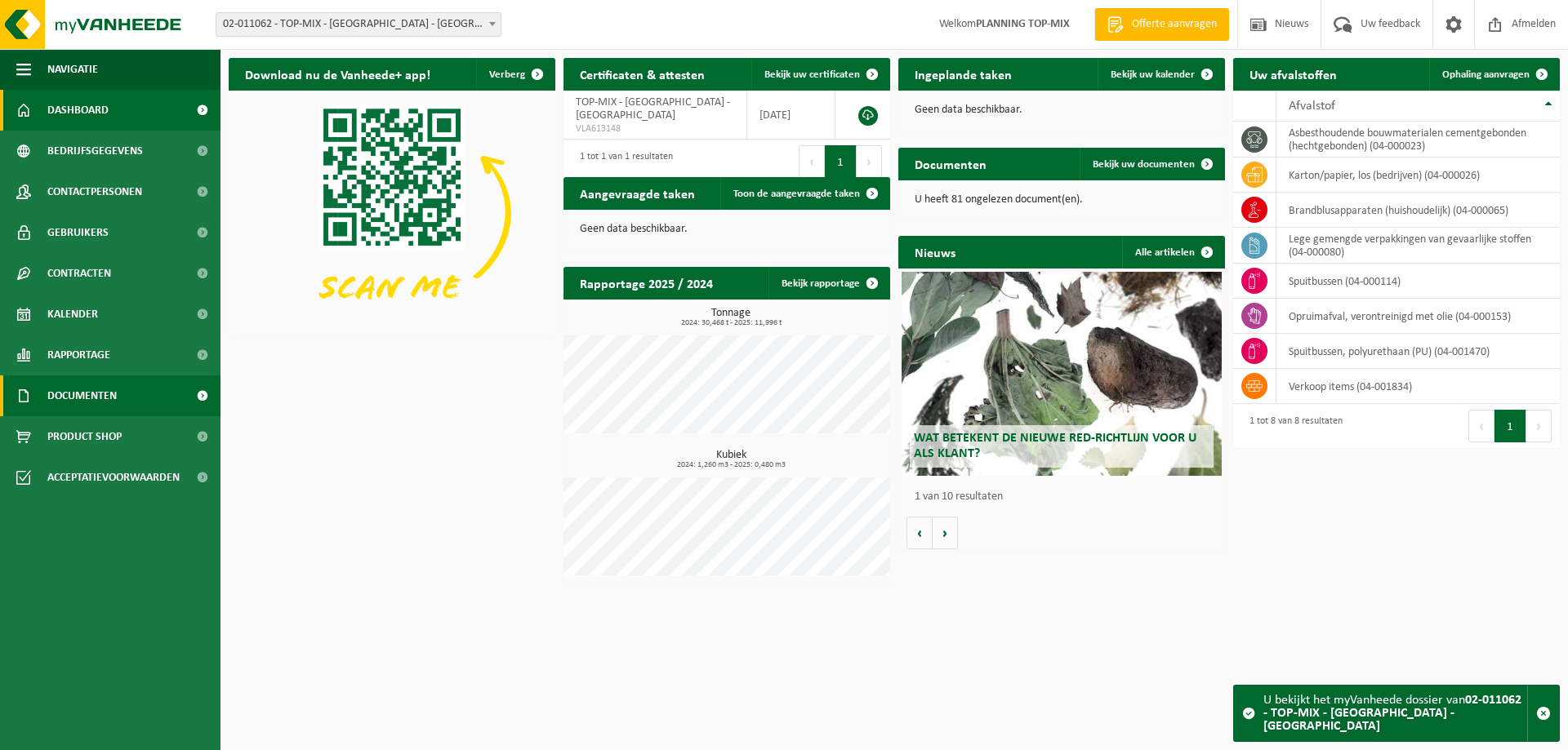
click at [105, 392] on span "Documenten" at bounding box center [81, 396] width 69 height 41
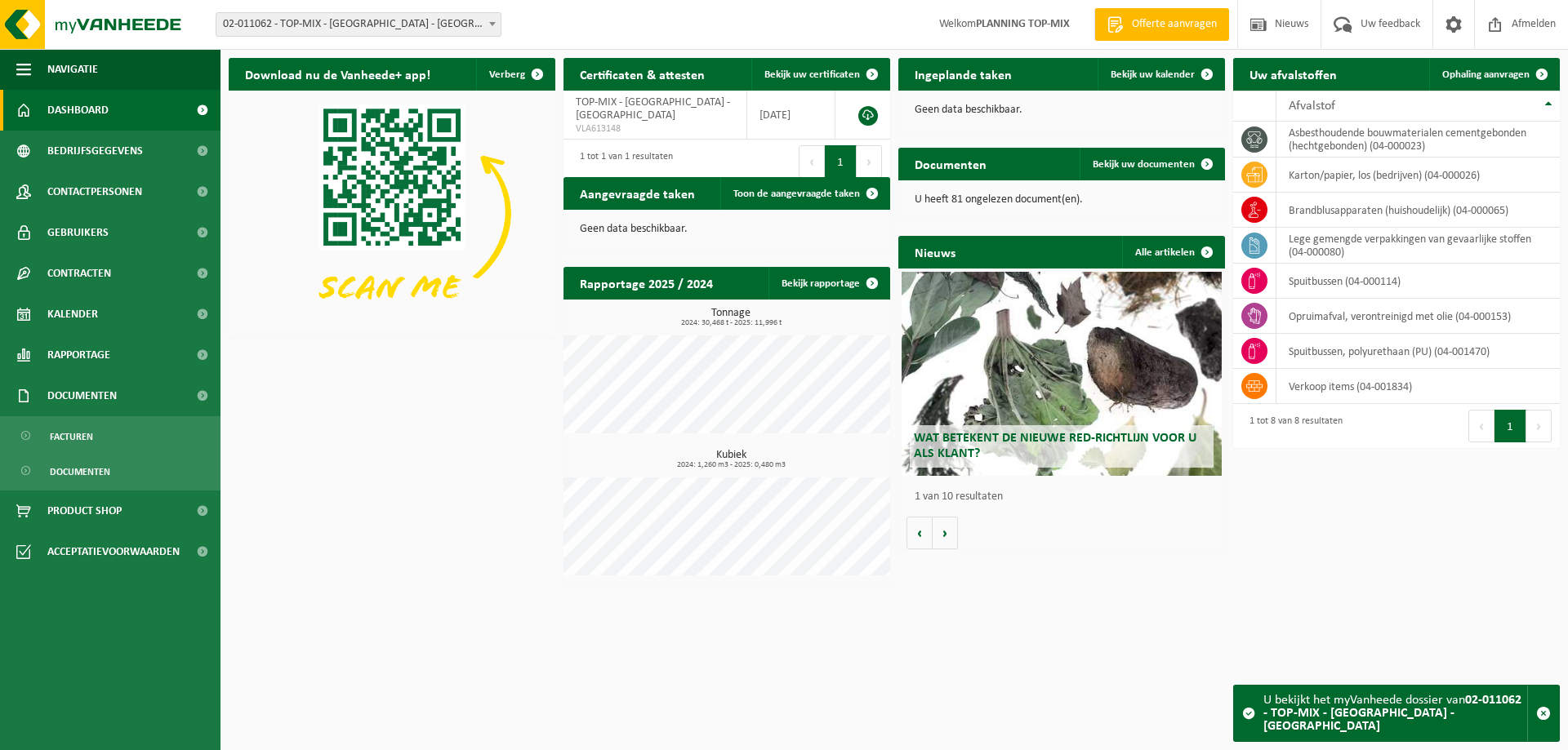
click at [1344, 716] on div "U bekijkt het myVanheede dossier van 02-011062 - TOP-MIX - [GEOGRAPHIC_DATA] - …" at bounding box center [1396, 712] width 264 height 55
click at [847, 146] on button "1" at bounding box center [840, 161] width 31 height 32
click at [97, 467] on span "Documenten" at bounding box center [80, 471] width 60 height 31
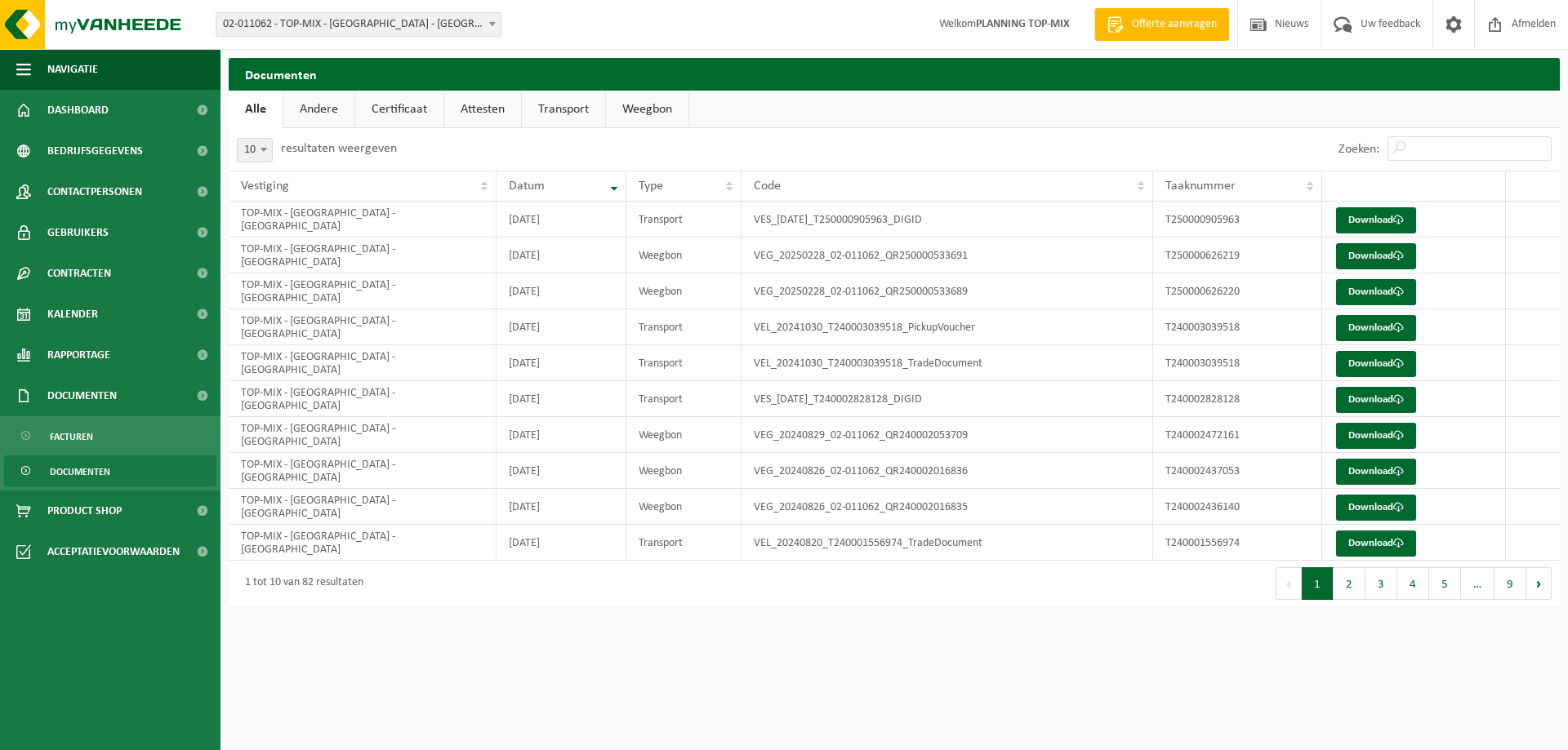
click at [101, 469] on span "Documenten" at bounding box center [80, 471] width 60 height 31
